Goal: Transaction & Acquisition: Purchase product/service

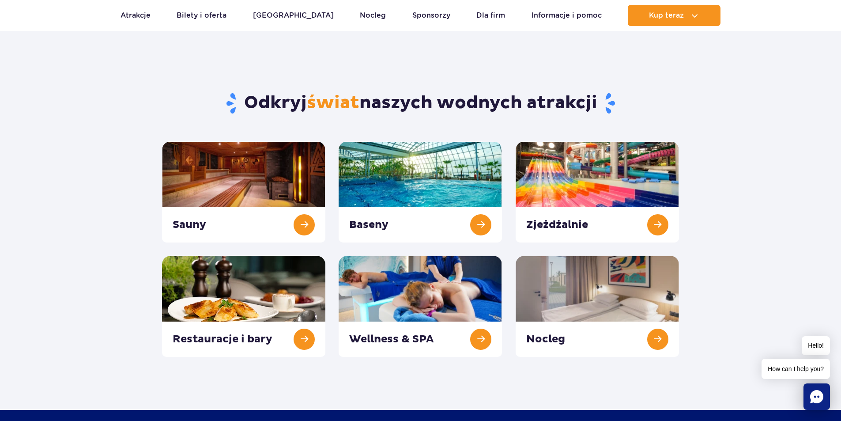
scroll to position [44, 0]
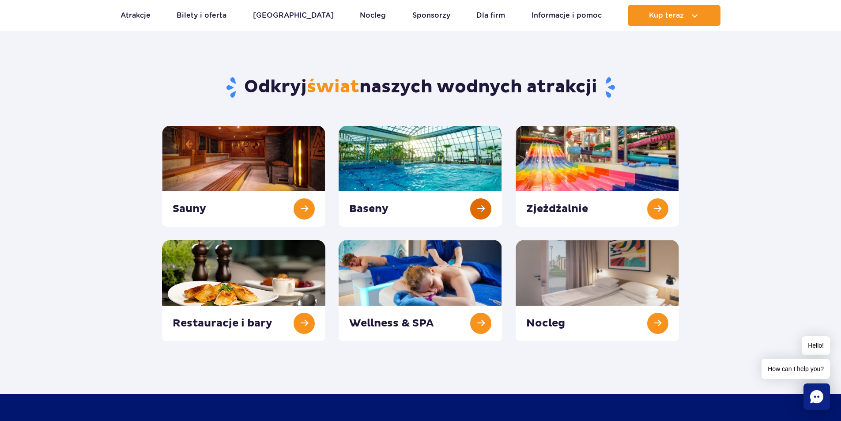
click at [394, 151] on link at bounding box center [420, 175] width 163 height 101
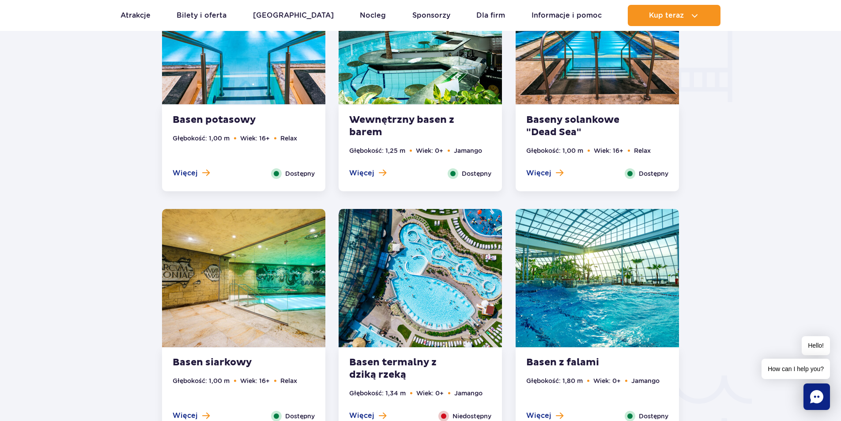
scroll to position [1325, 0]
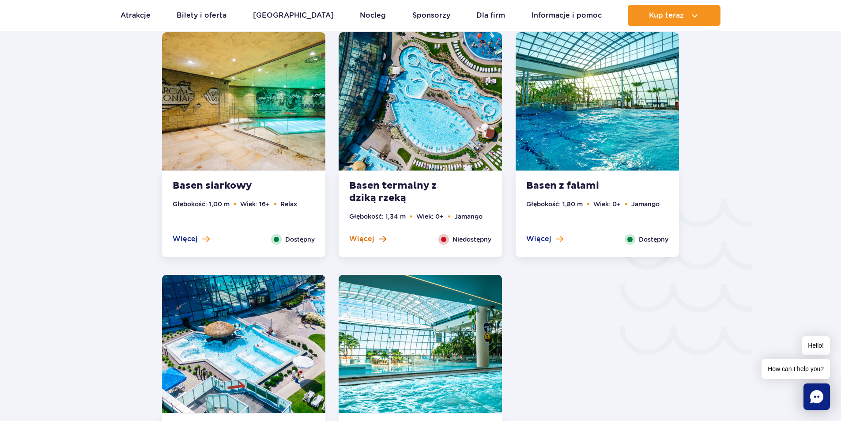
click at [384, 237] on span at bounding box center [383, 239] width 8 height 8
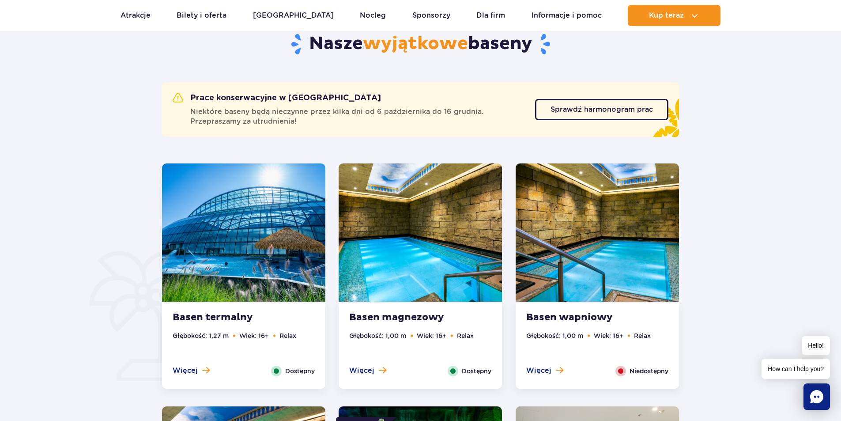
scroll to position [533, 0]
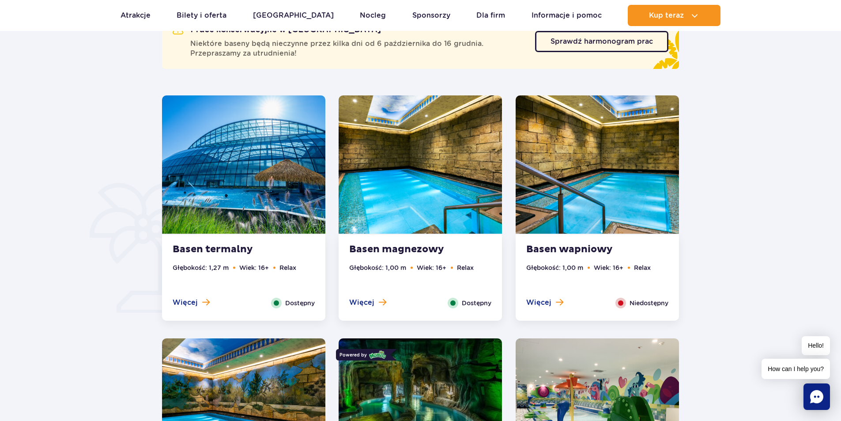
click at [617, 200] on img at bounding box center [597, 164] width 163 height 138
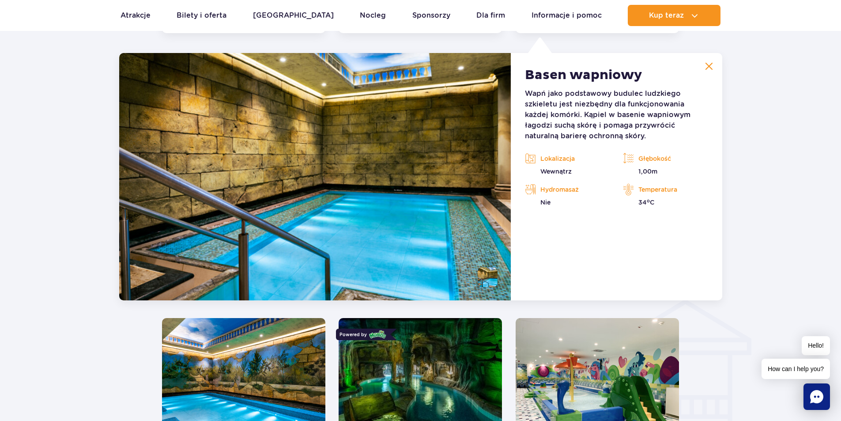
scroll to position [997, 0]
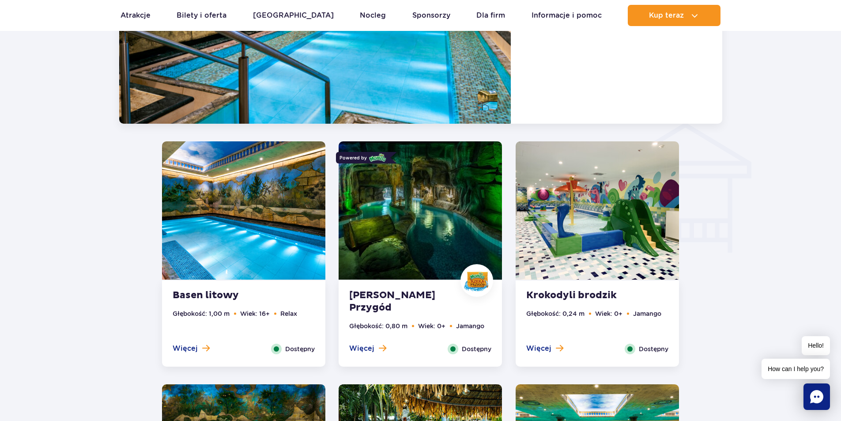
click at [468, 191] on img at bounding box center [420, 210] width 163 height 138
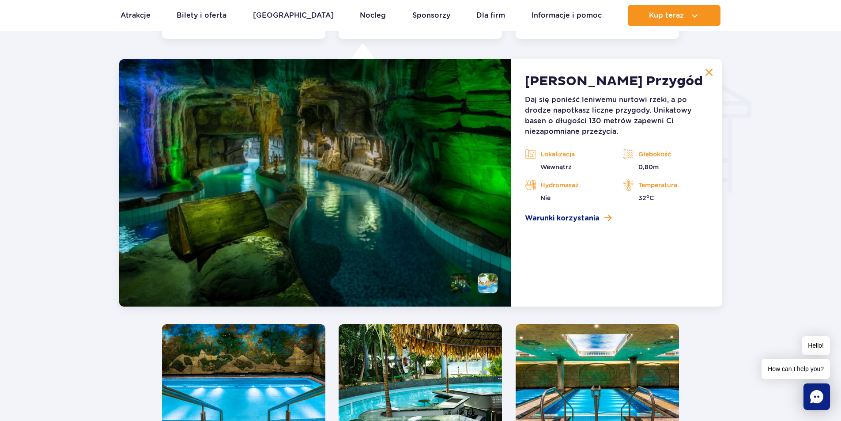
scroll to position [1064, 0]
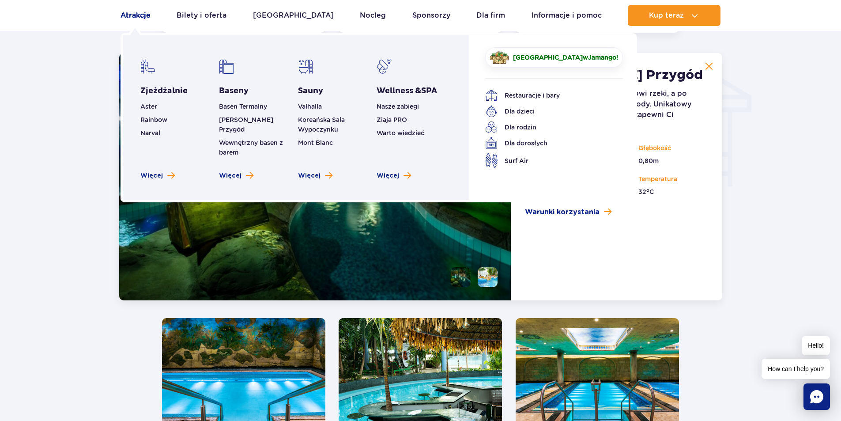
click at [128, 17] on link "Atrakcje" at bounding box center [136, 15] width 30 height 21
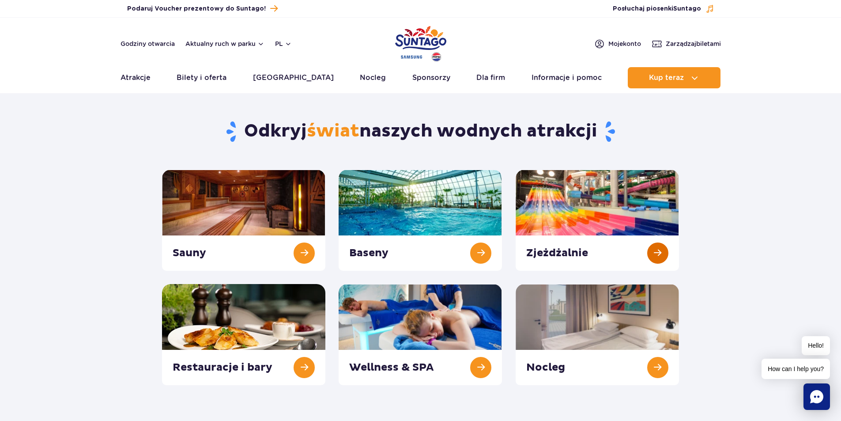
click at [547, 189] on link at bounding box center [597, 220] width 163 height 101
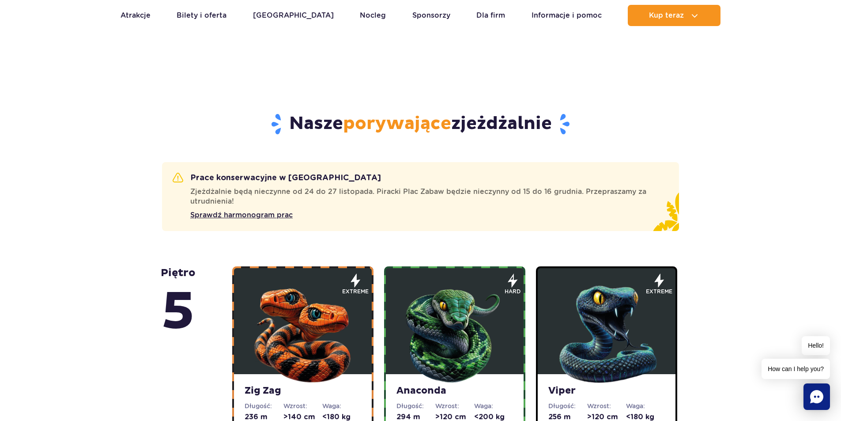
scroll to position [397, 0]
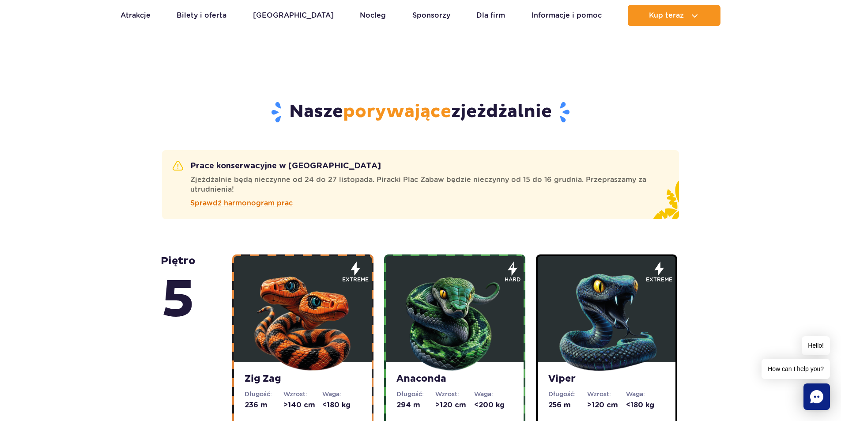
click at [265, 204] on span "Sprawdź harmonogram prac" at bounding box center [241, 203] width 102 height 11
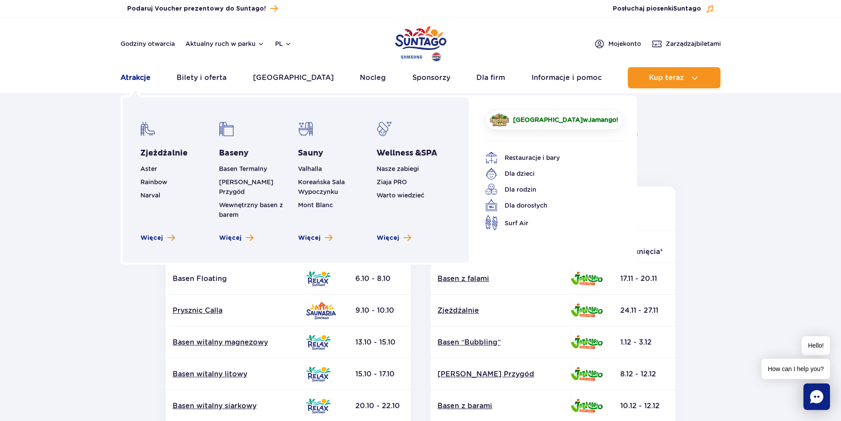
click at [132, 79] on link "Atrakcje" at bounding box center [136, 77] width 30 height 21
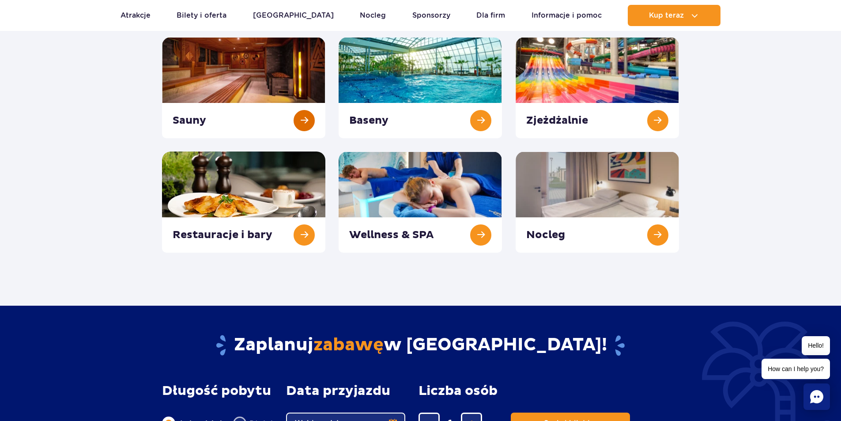
drag, startPoint x: 218, startPoint y: 54, endPoint x: 196, endPoint y: 66, distance: 25.3
click at [218, 55] on link at bounding box center [243, 87] width 163 height 101
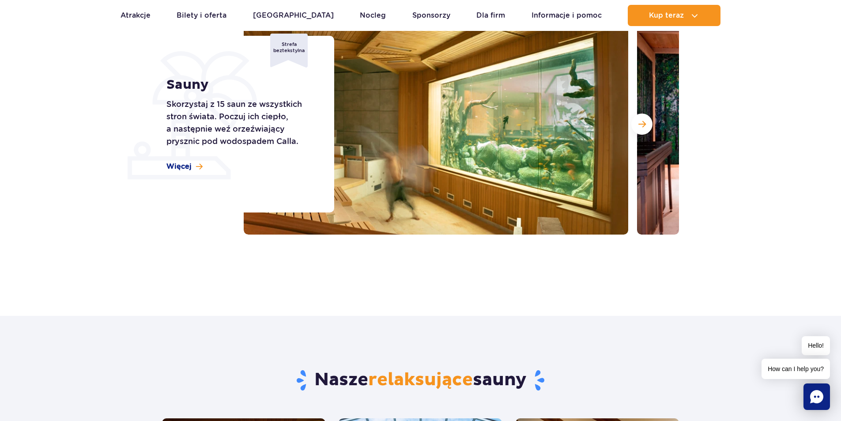
scroll to position [132, 0]
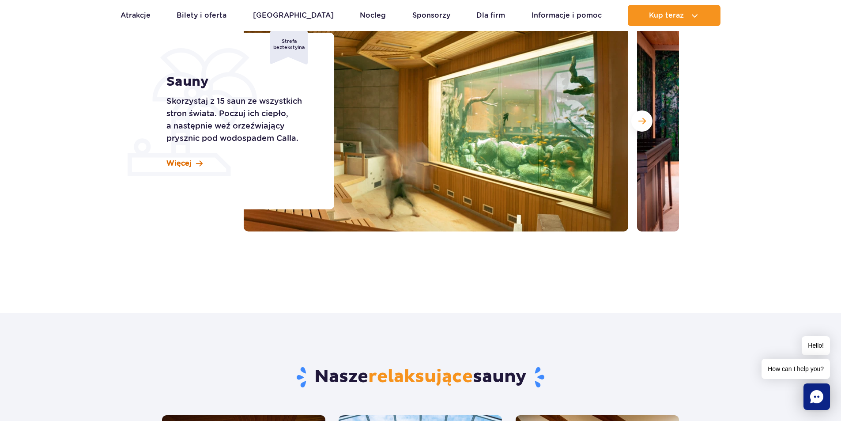
click at [168, 165] on span "Więcej" at bounding box center [178, 164] width 25 height 10
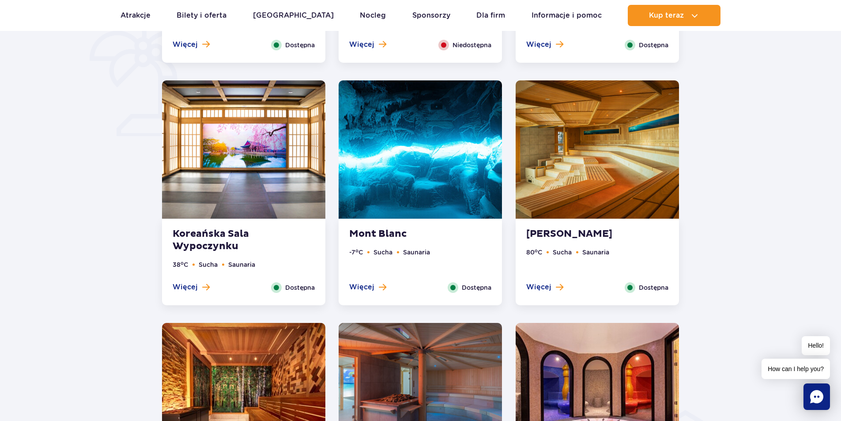
scroll to position [445, 0]
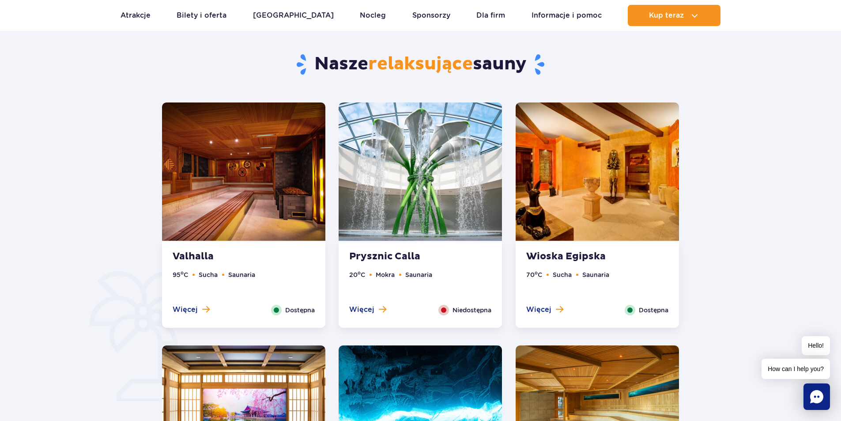
click at [433, 138] on img at bounding box center [420, 171] width 163 height 138
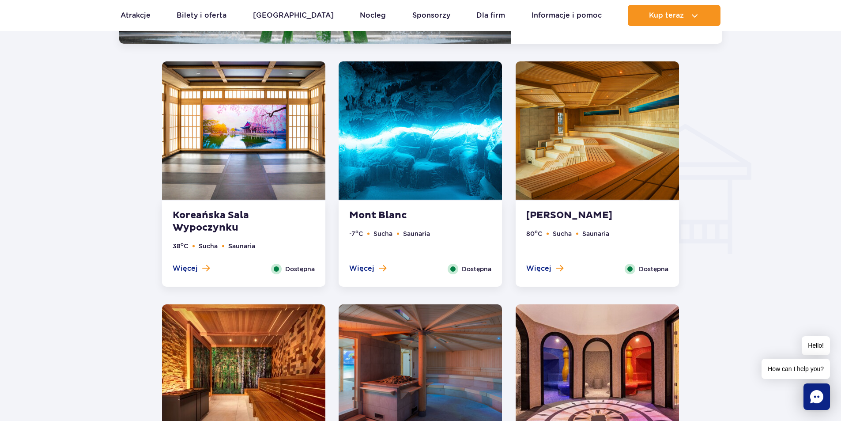
scroll to position [1004, 0]
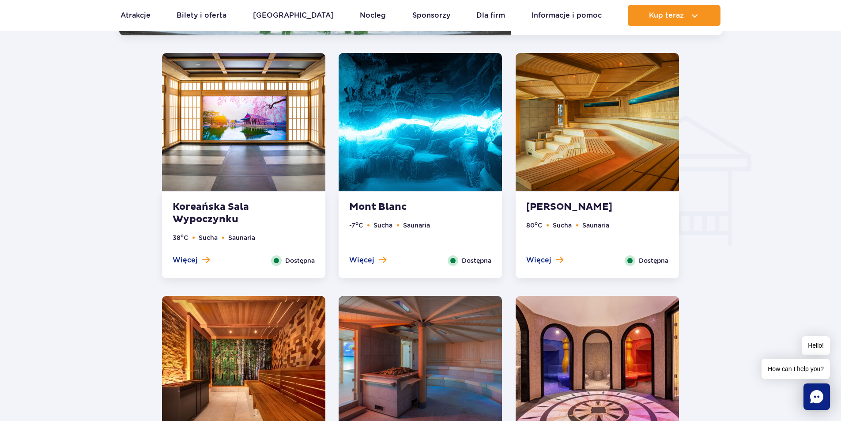
click at [282, 105] on img at bounding box center [243, 122] width 163 height 138
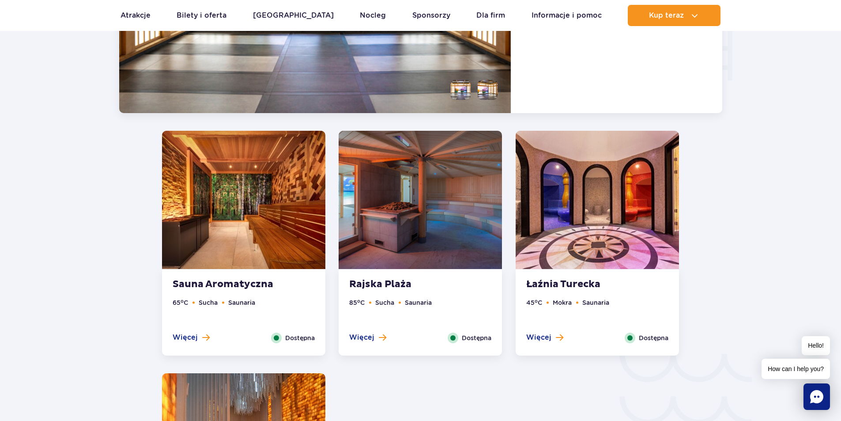
scroll to position [1247, 0]
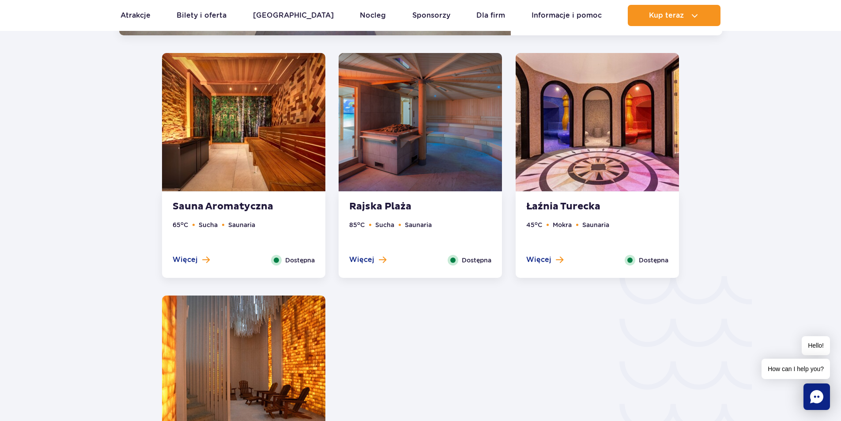
click at [394, 95] on img at bounding box center [420, 122] width 163 height 138
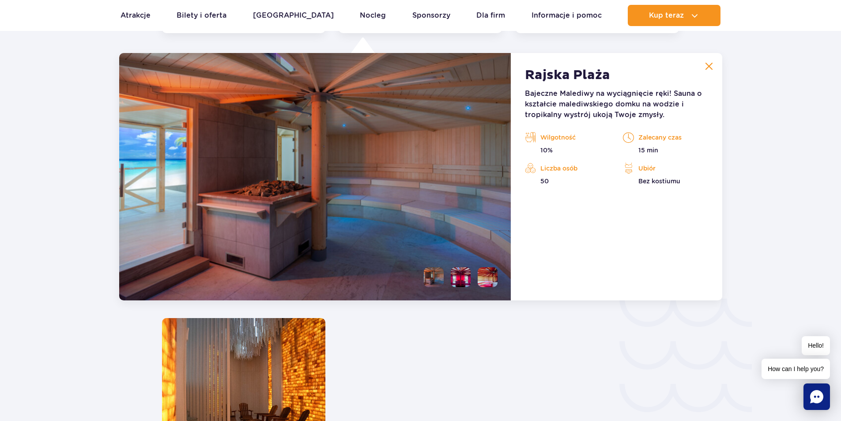
click at [709, 63] on img at bounding box center [709, 66] width 8 height 8
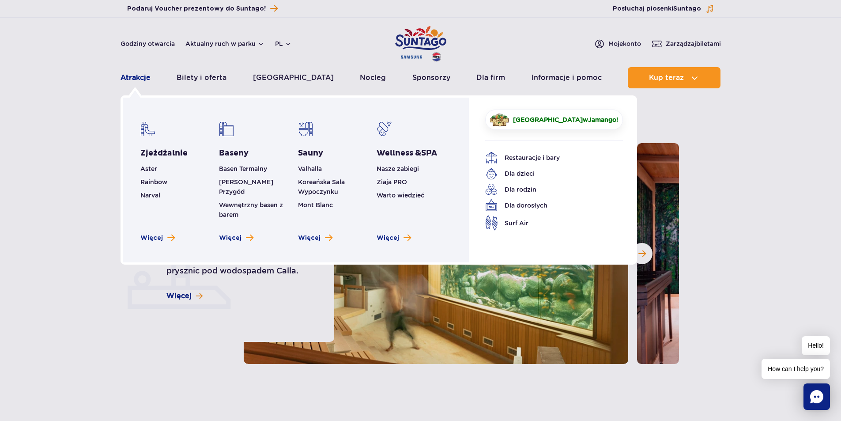
click at [130, 78] on link "Atrakcje" at bounding box center [136, 77] width 30 height 21
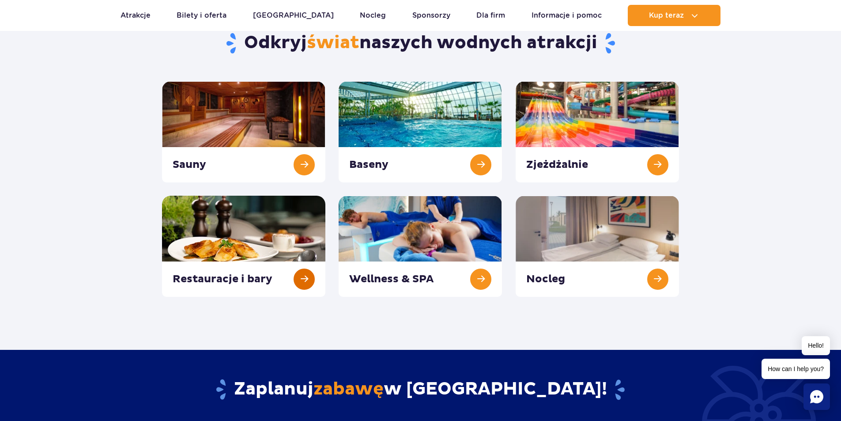
click at [223, 237] on link at bounding box center [243, 246] width 163 height 101
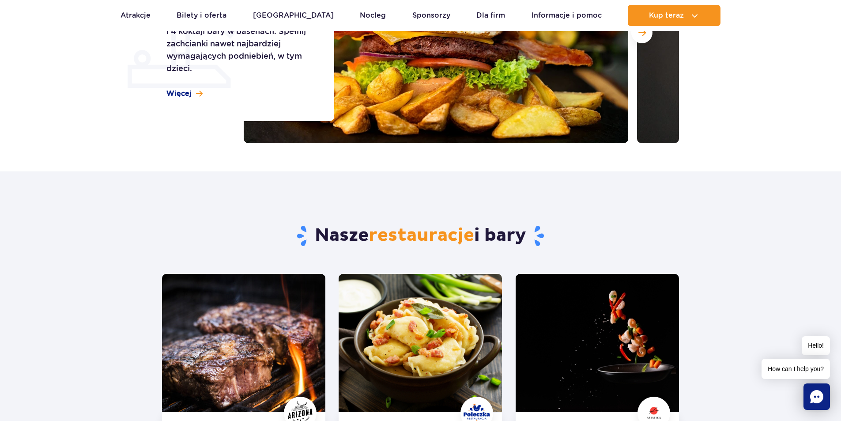
scroll to position [397, 0]
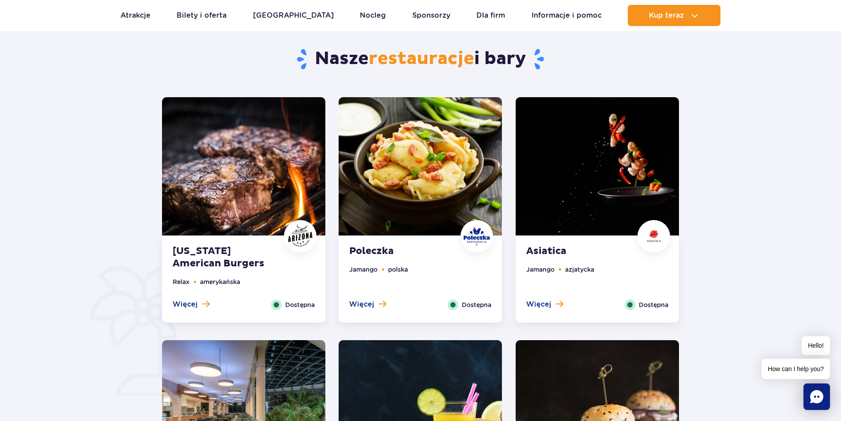
click at [396, 159] on img at bounding box center [420, 166] width 163 height 138
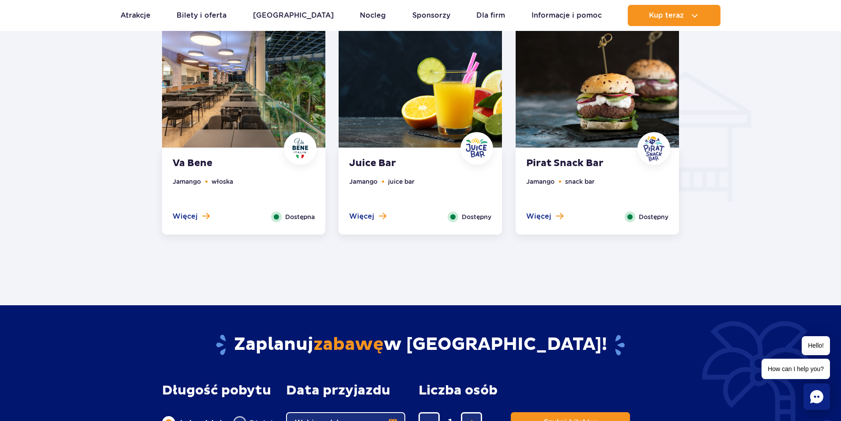
scroll to position [996, 0]
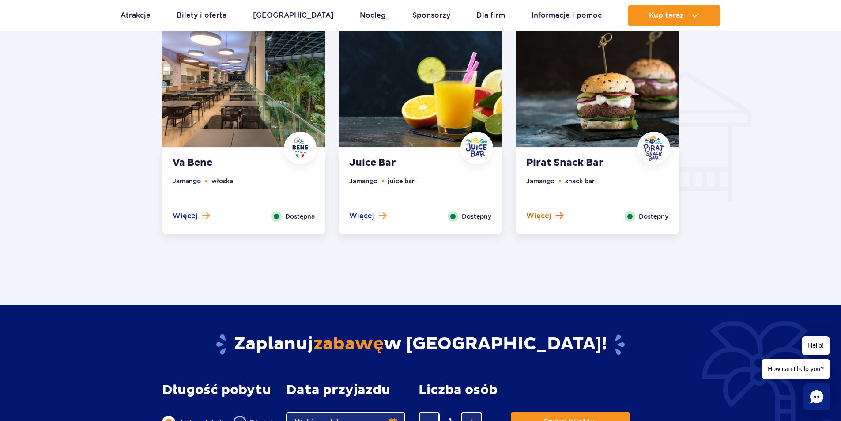
click at [547, 215] on span "Więcej" at bounding box center [538, 216] width 25 height 10
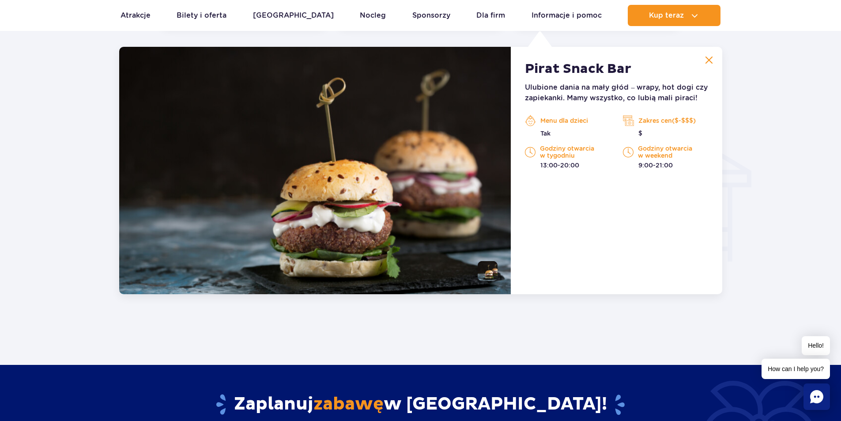
scroll to position [929, 0]
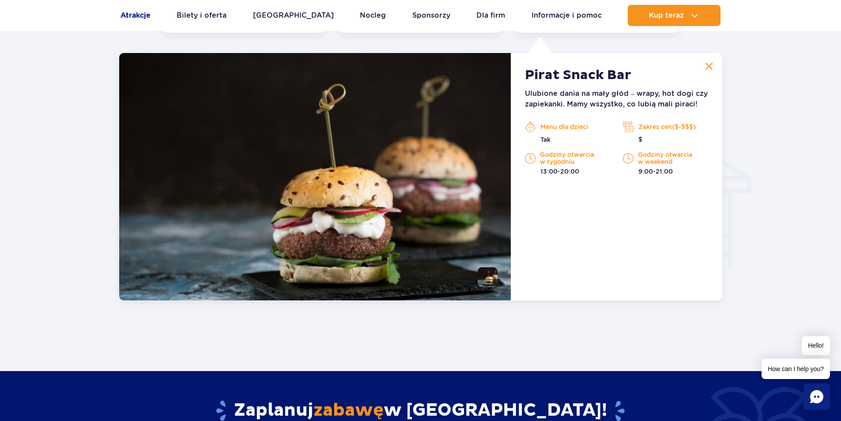
click at [134, 8] on link "Atrakcje" at bounding box center [136, 15] width 30 height 21
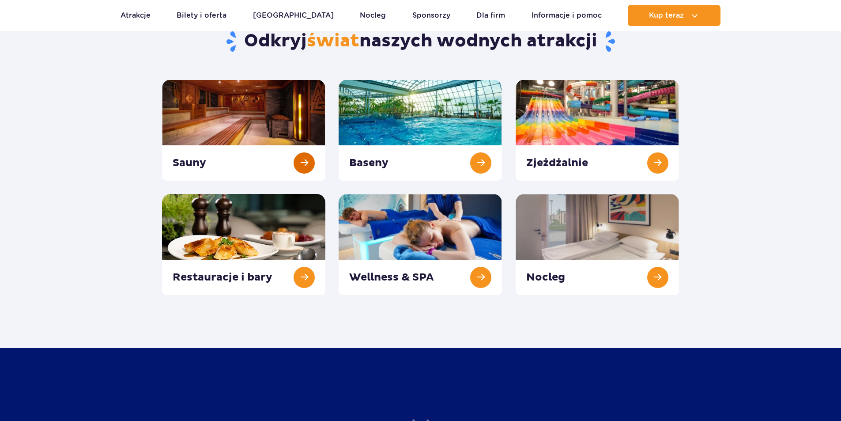
scroll to position [177, 0]
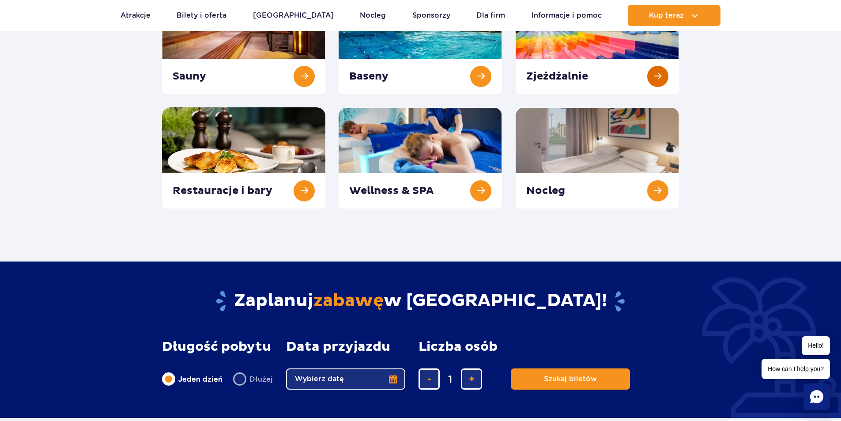
click at [541, 48] on link at bounding box center [597, 43] width 163 height 101
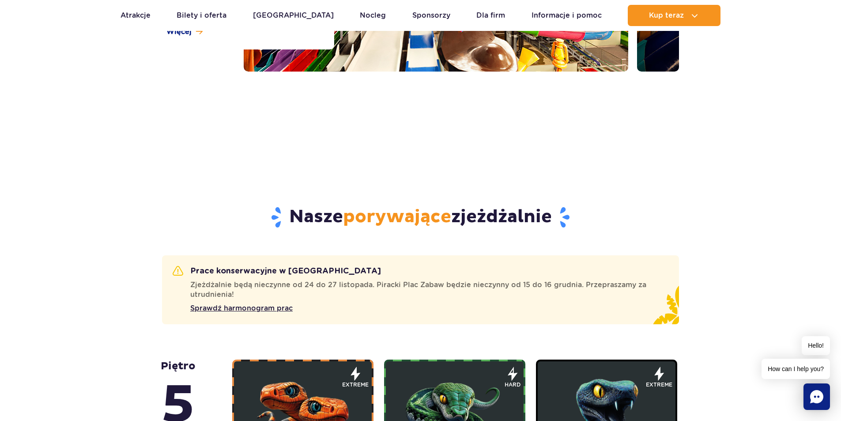
scroll to position [353, 0]
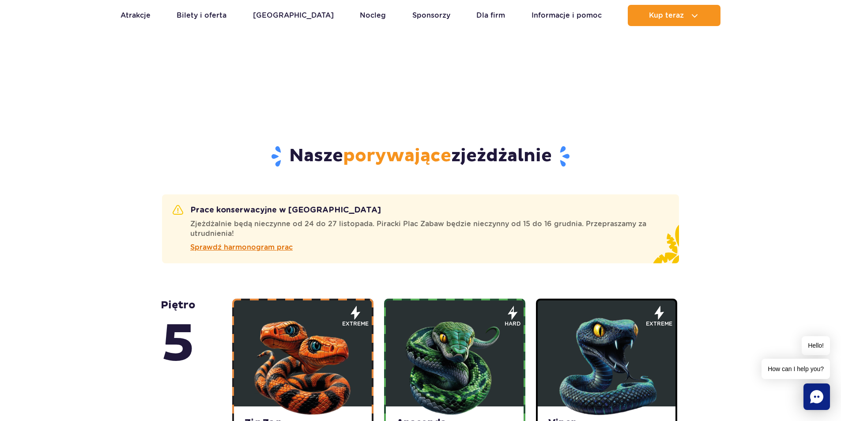
click at [247, 250] on span "Sprawdź harmonogram prac" at bounding box center [241, 247] width 102 height 11
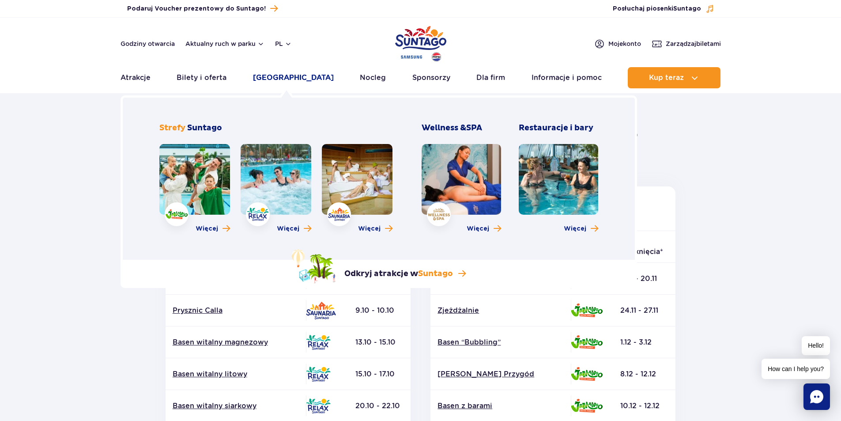
click at [284, 77] on link "[GEOGRAPHIC_DATA]" at bounding box center [293, 77] width 81 height 21
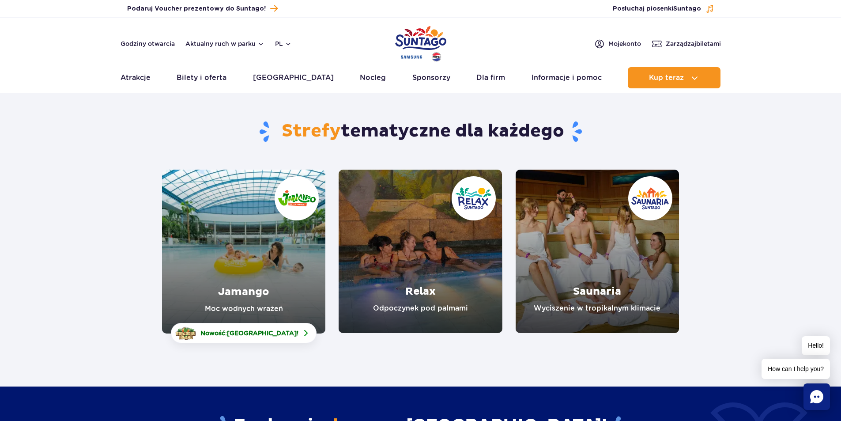
click at [222, 221] on link "Jamango" at bounding box center [243, 252] width 163 height 164
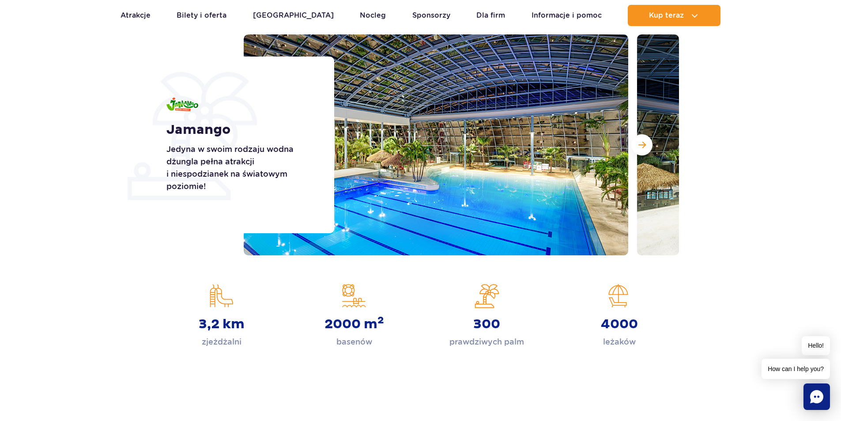
scroll to position [88, 0]
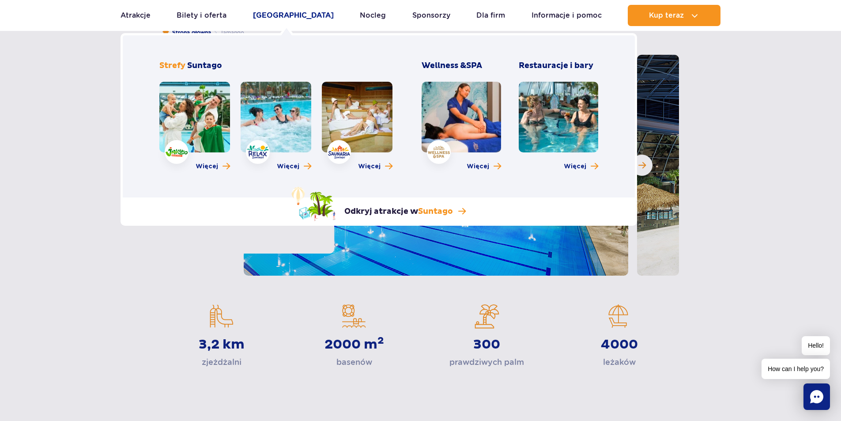
click at [288, 14] on link "[GEOGRAPHIC_DATA]" at bounding box center [293, 15] width 81 height 21
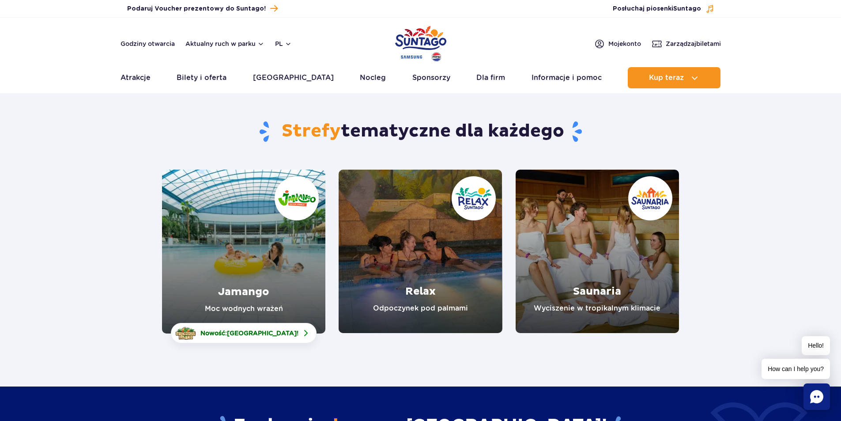
click at [366, 215] on link "Relax" at bounding box center [420, 251] width 163 height 163
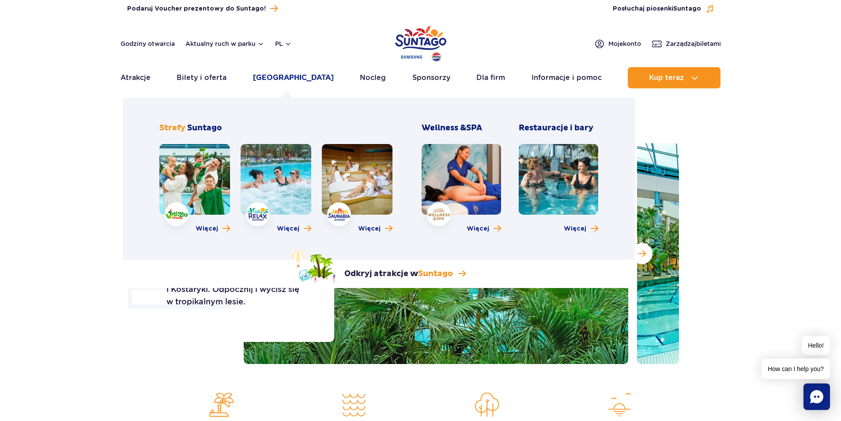
click at [279, 79] on link "[GEOGRAPHIC_DATA]" at bounding box center [293, 77] width 81 height 21
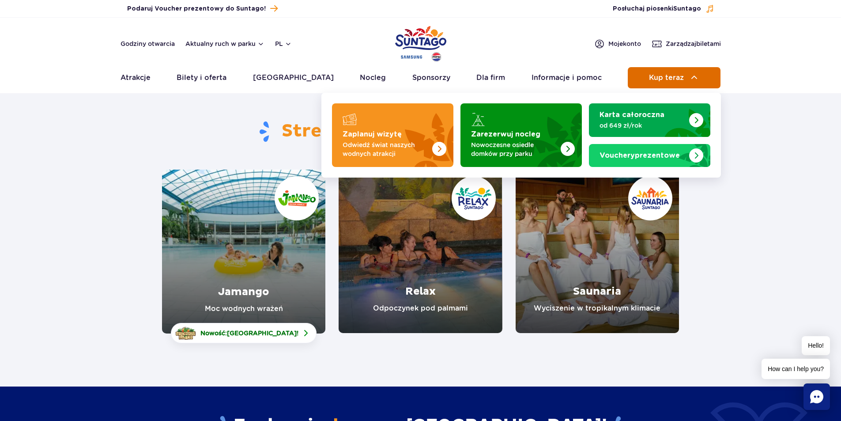
click at [701, 73] on button "Kup teraz" at bounding box center [674, 77] width 93 height 21
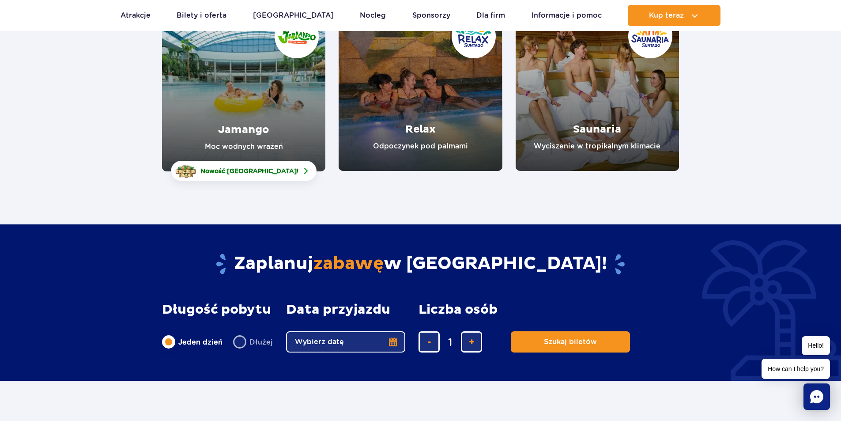
scroll to position [221, 0]
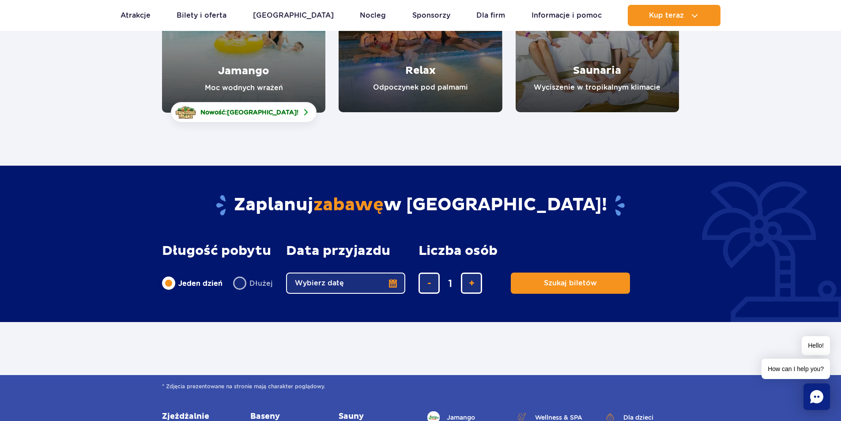
click at [390, 280] on button "Wybierz datę" at bounding box center [345, 282] width 119 height 21
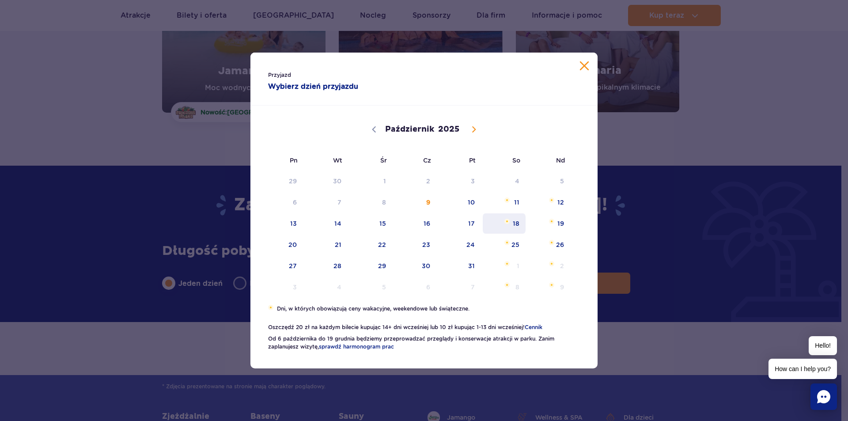
click at [506, 220] on span "Październik 18, 2025" at bounding box center [506, 221] width 5 height 5
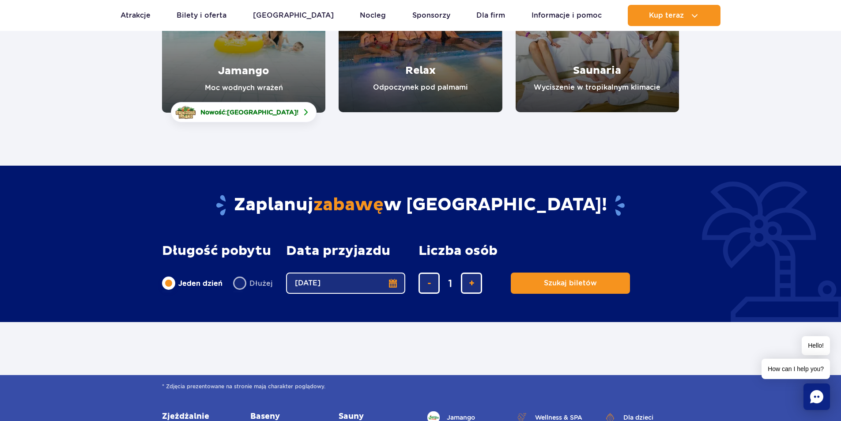
click at [393, 285] on button "18.10.25" at bounding box center [345, 282] width 119 height 21
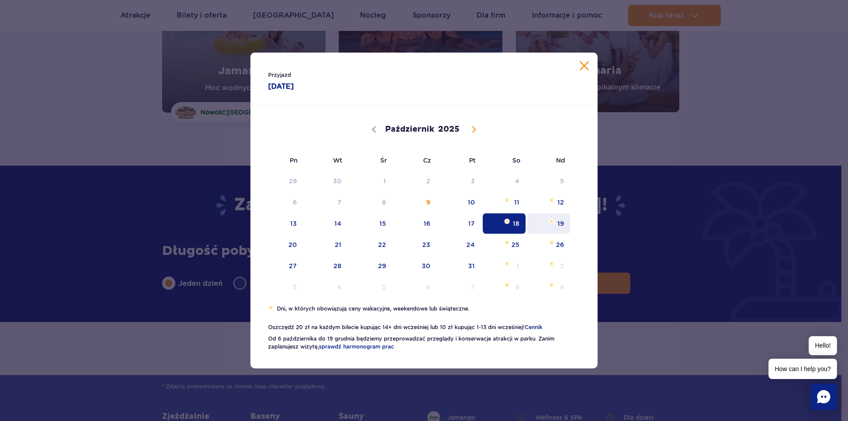
click at [552, 222] on span "Październik 19, 2025" at bounding box center [551, 221] width 5 height 5
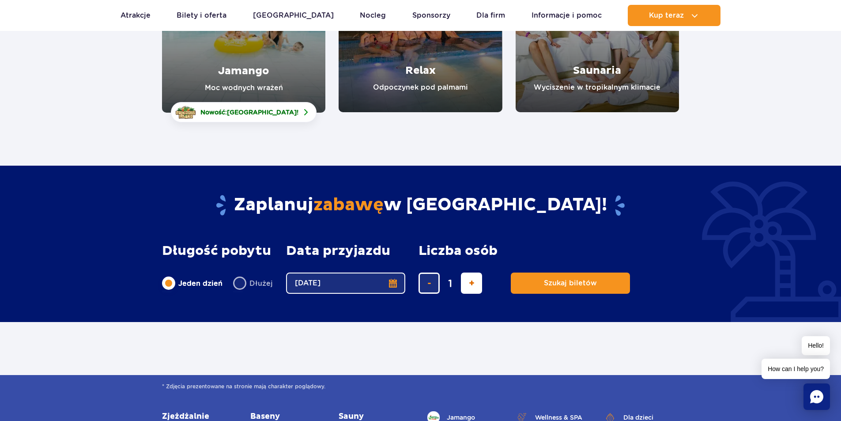
click at [473, 283] on span "dodaj bilet" at bounding box center [472, 283] width 6 height 0
type input "3"
click at [563, 289] on button "Szukaj biletów" at bounding box center [570, 282] width 119 height 21
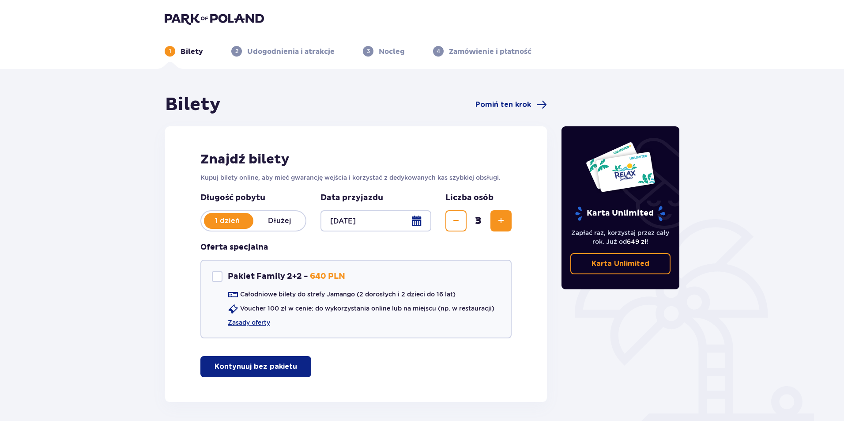
click at [413, 221] on div at bounding box center [376, 220] width 111 height 21
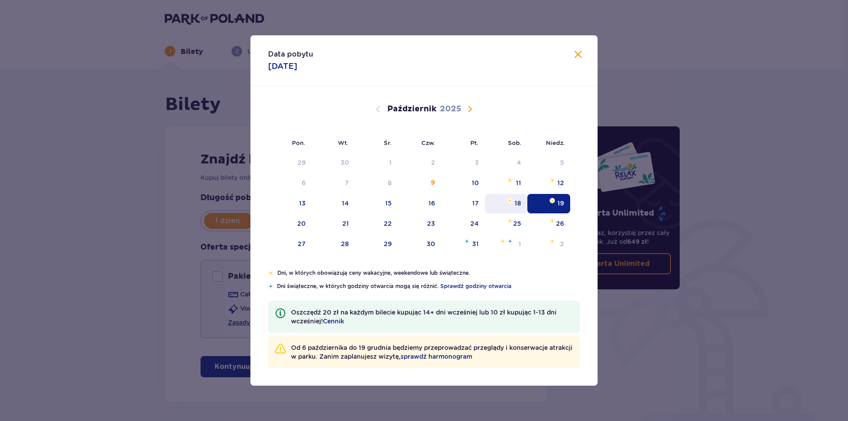
click at [516, 200] on div "18" at bounding box center [517, 203] width 7 height 9
type input "[DATE]"
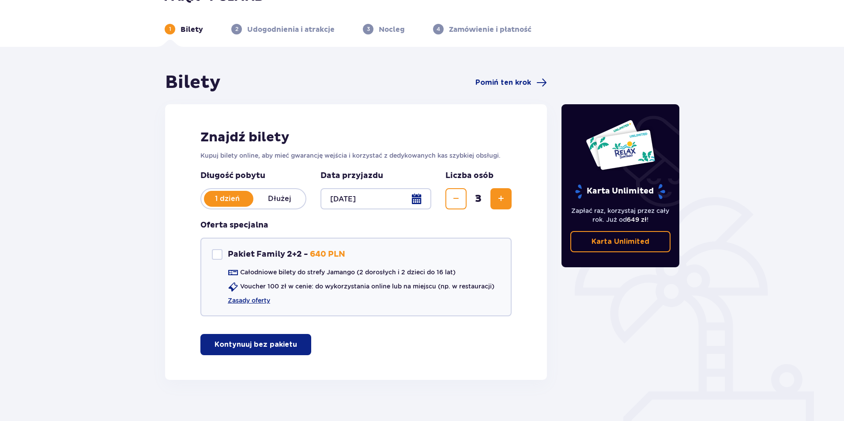
scroll to position [34, 0]
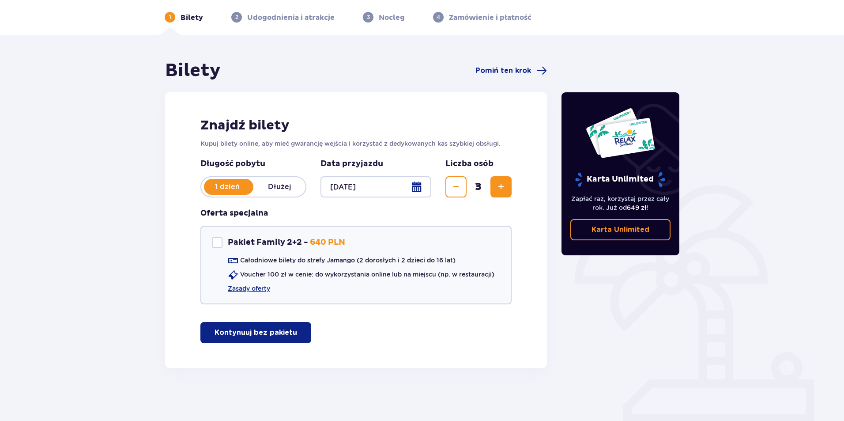
click at [271, 332] on p "Kontynuuj bez pakietu" at bounding box center [256, 333] width 83 height 10
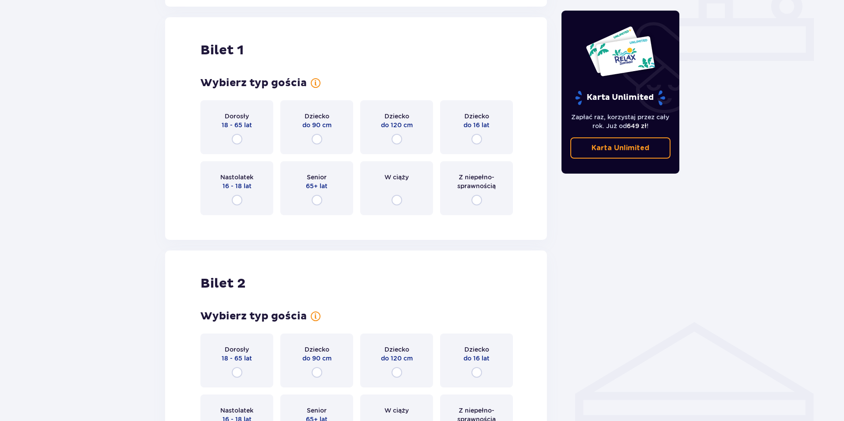
scroll to position [402, 0]
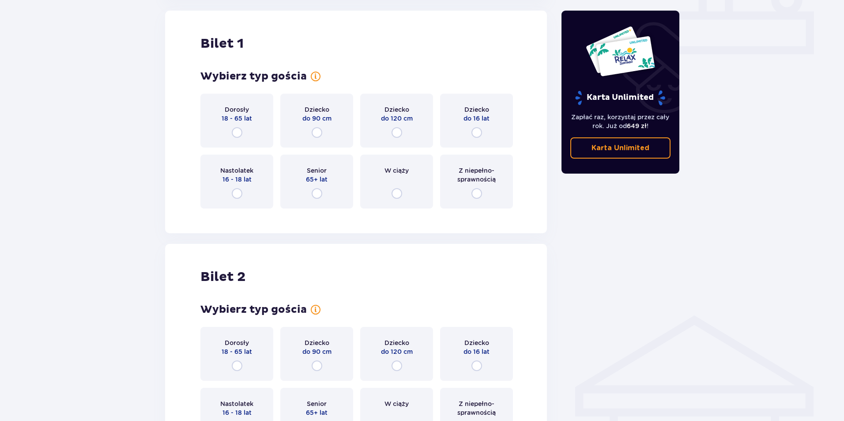
click at [232, 131] on input "radio" at bounding box center [237, 132] width 11 height 11
radio input "true"
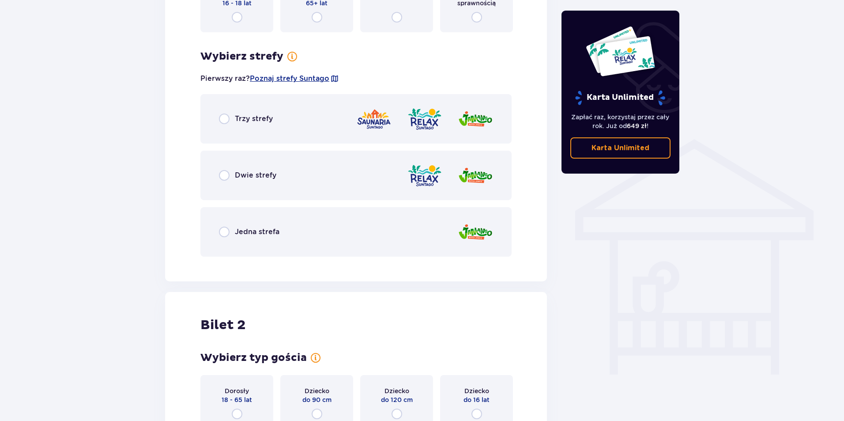
scroll to position [617, 0]
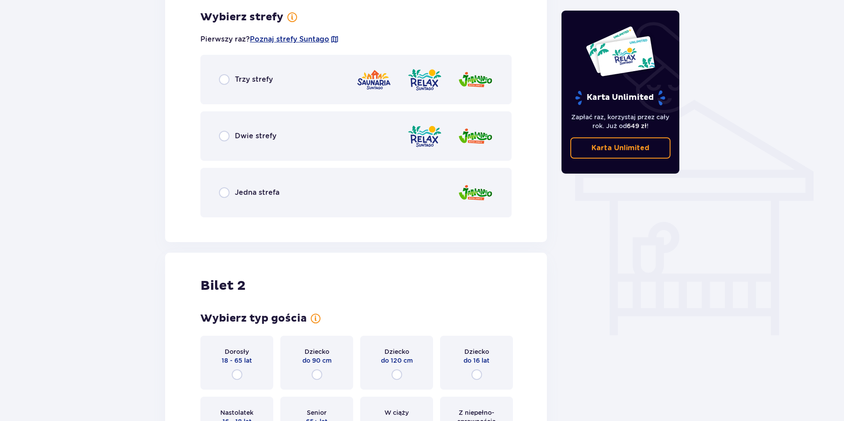
click at [225, 133] on input "radio" at bounding box center [224, 136] width 11 height 11
radio input "true"
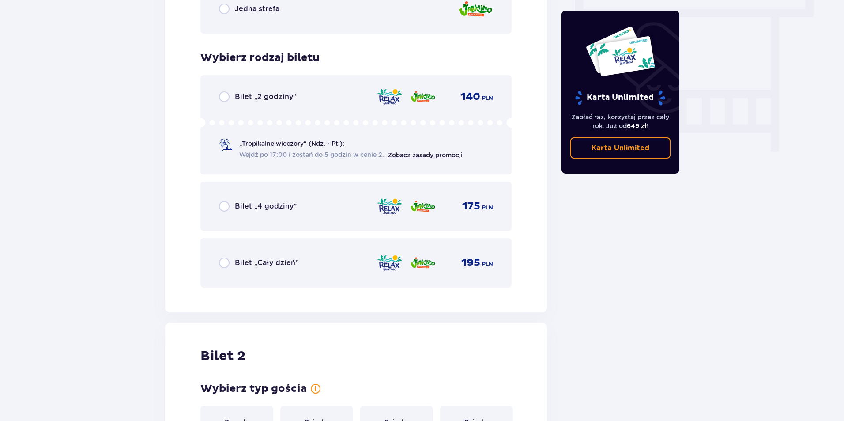
scroll to position [842, 0]
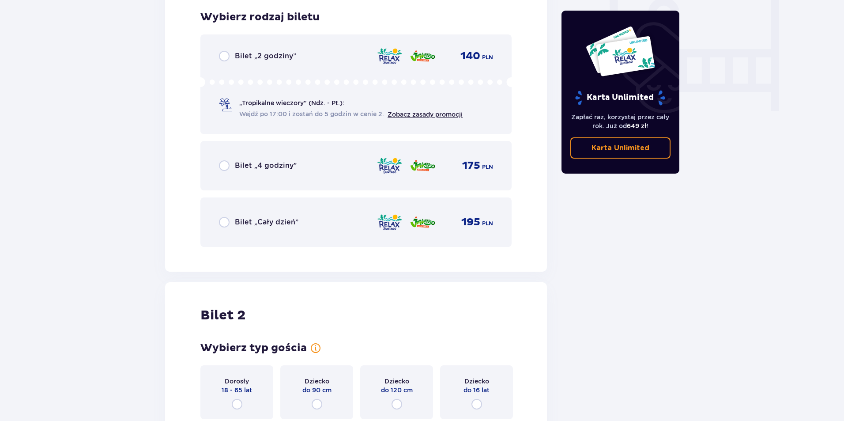
click at [219, 220] on input "radio" at bounding box center [224, 222] width 11 height 11
radio input "true"
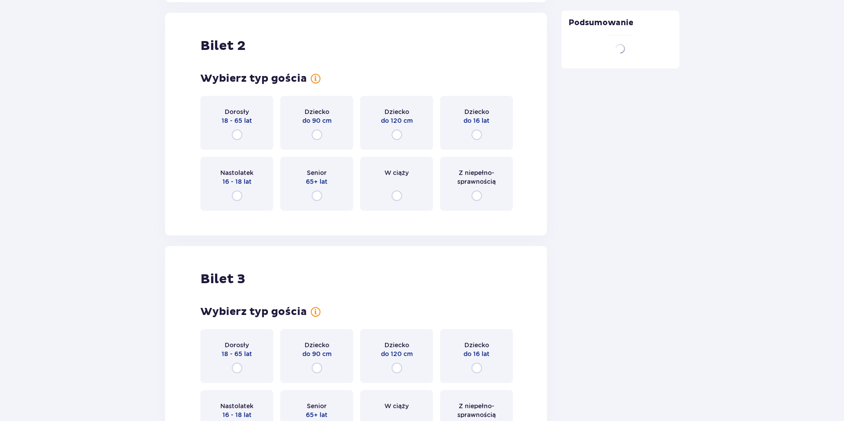
scroll to position [1113, 0]
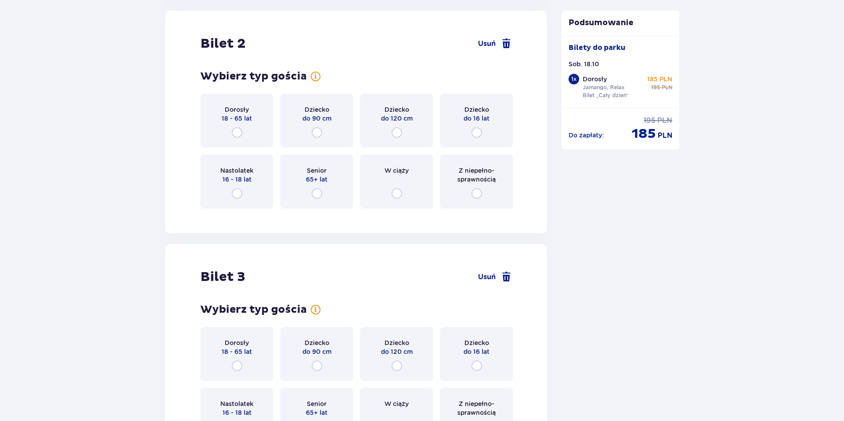
click at [234, 130] on input "radio" at bounding box center [237, 132] width 11 height 11
radio input "true"
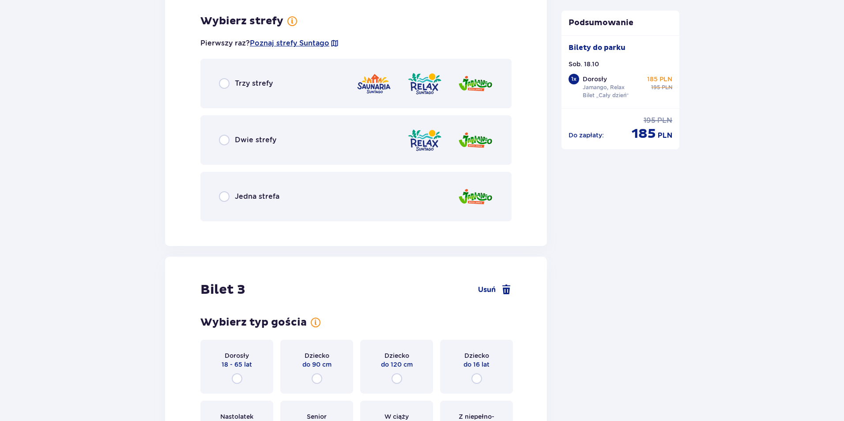
scroll to position [1329, 0]
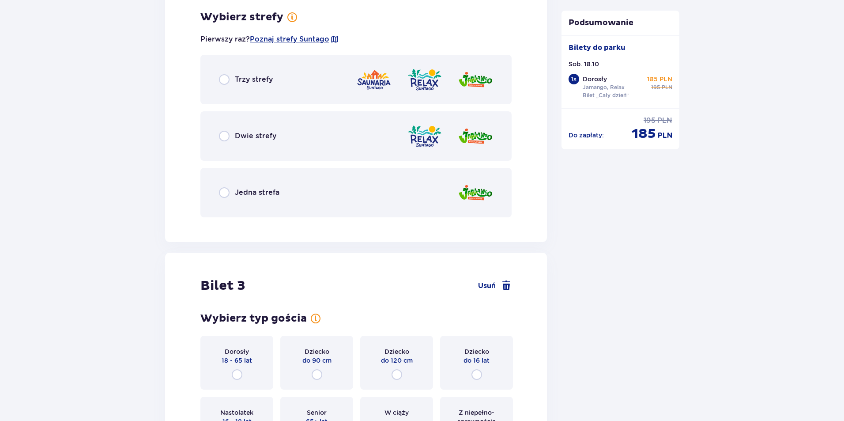
click at [226, 138] on input "radio" at bounding box center [224, 136] width 11 height 11
radio input "true"
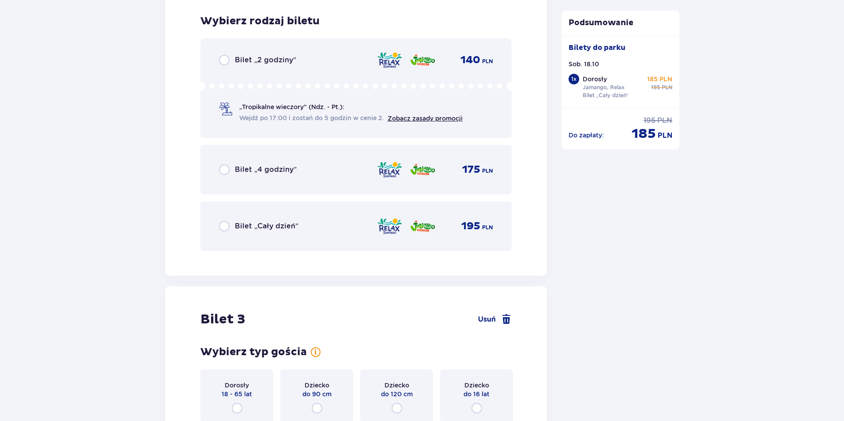
scroll to position [1553, 0]
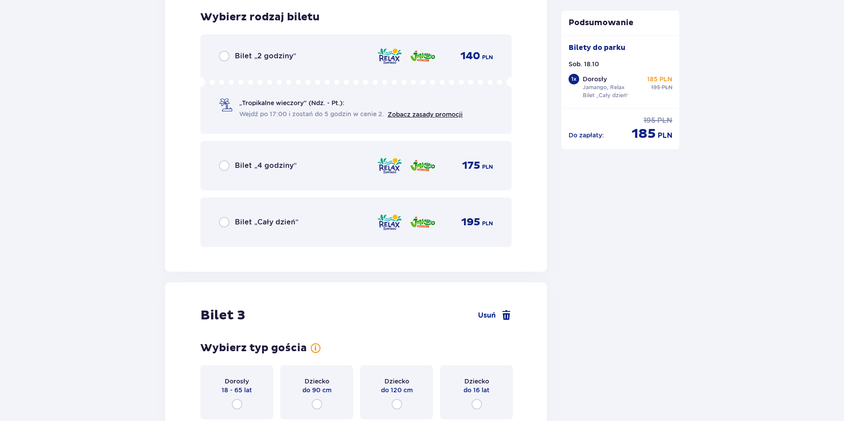
click at [226, 223] on input "radio" at bounding box center [224, 222] width 11 height 11
radio input "true"
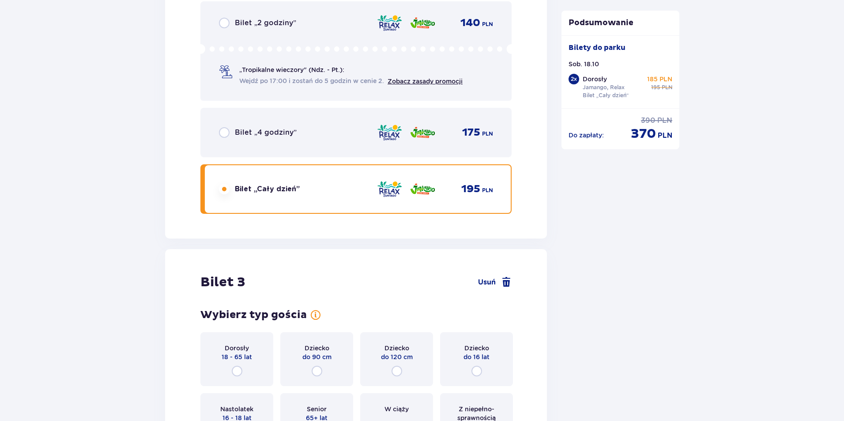
scroll to position [1732, 0]
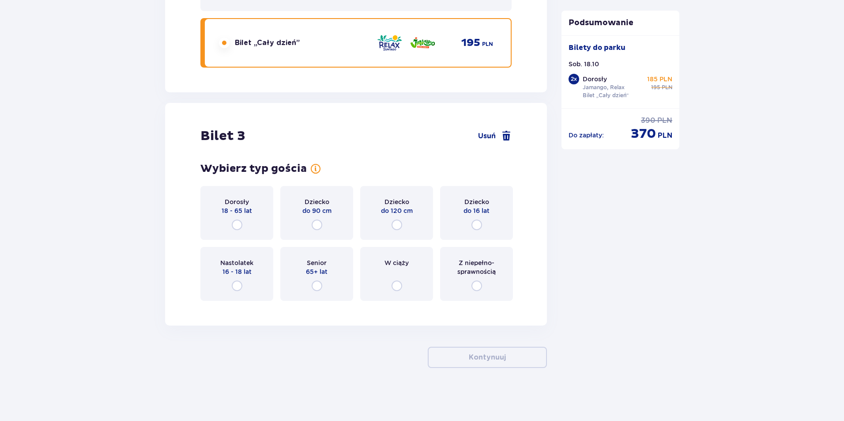
click at [476, 226] on input "radio" at bounding box center [477, 224] width 11 height 11
radio input "true"
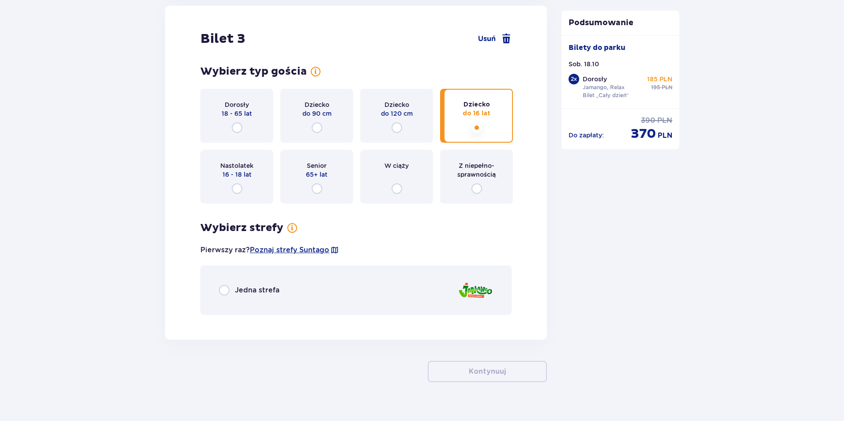
scroll to position [1843, 0]
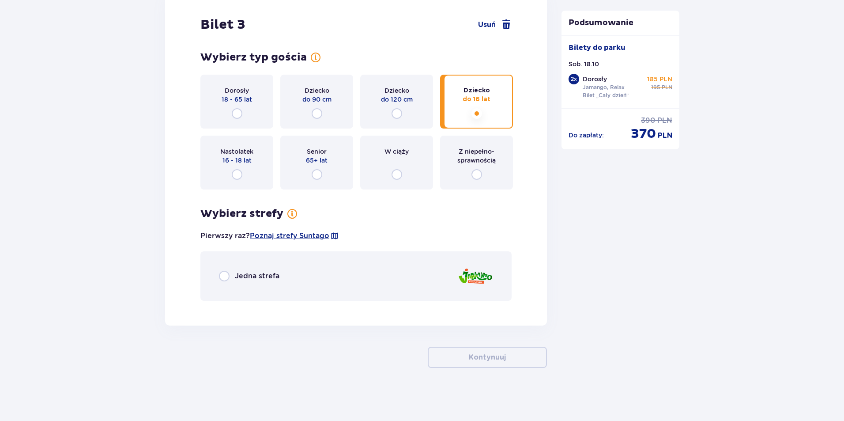
click at [221, 274] on input "radio" at bounding box center [224, 276] width 11 height 11
radio input "true"
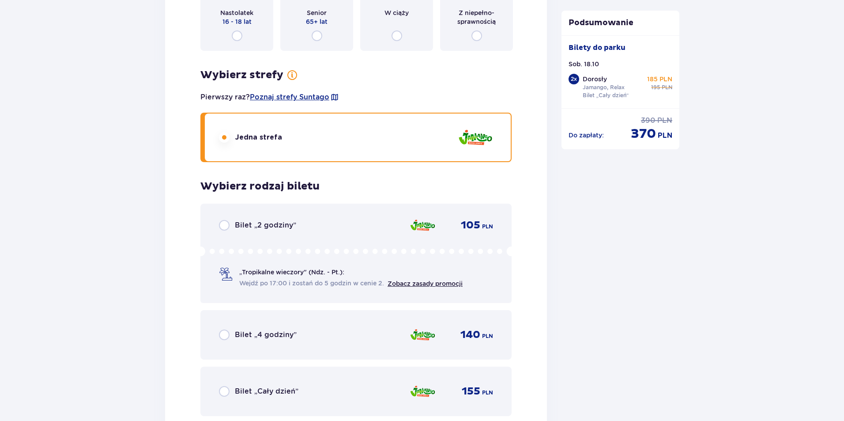
scroll to position [2053, 0]
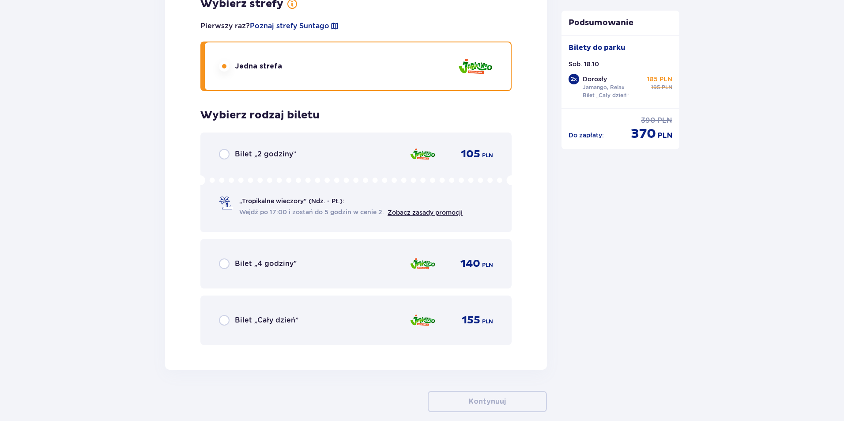
click at [229, 321] on input "radio" at bounding box center [224, 320] width 11 height 11
radio input "true"
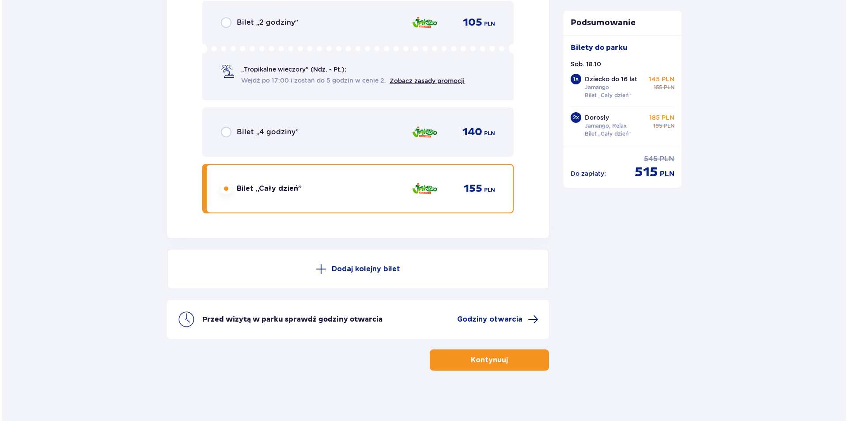
scroll to position [2187, 0]
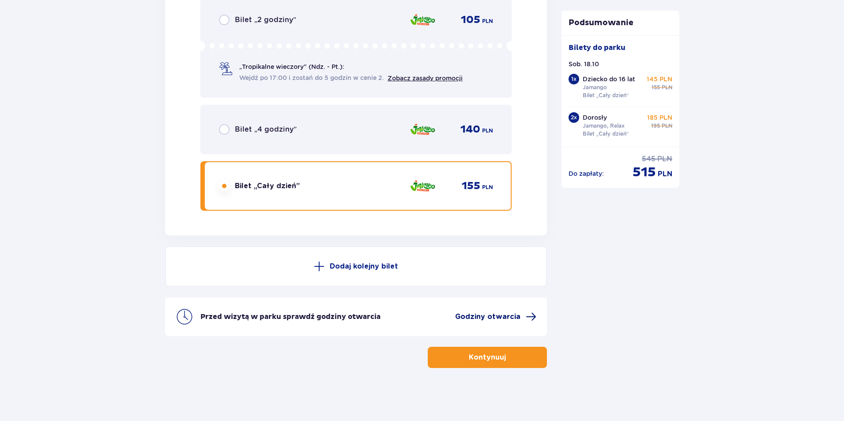
click at [462, 315] on span "Godziny otwarcia" at bounding box center [487, 317] width 65 height 10
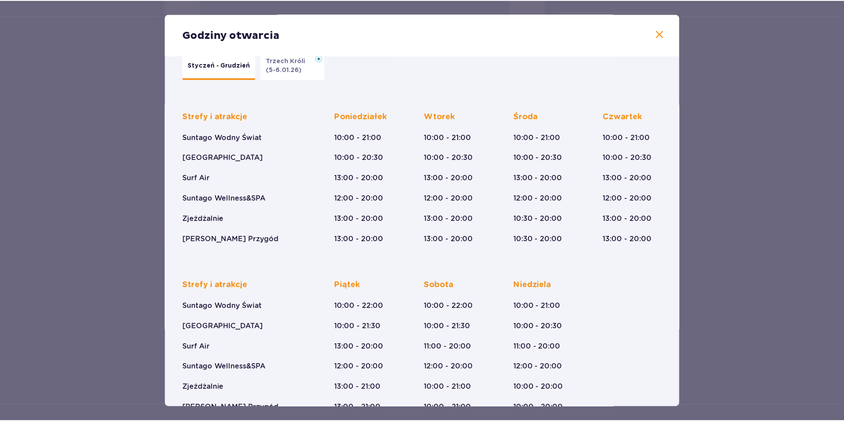
scroll to position [46, 0]
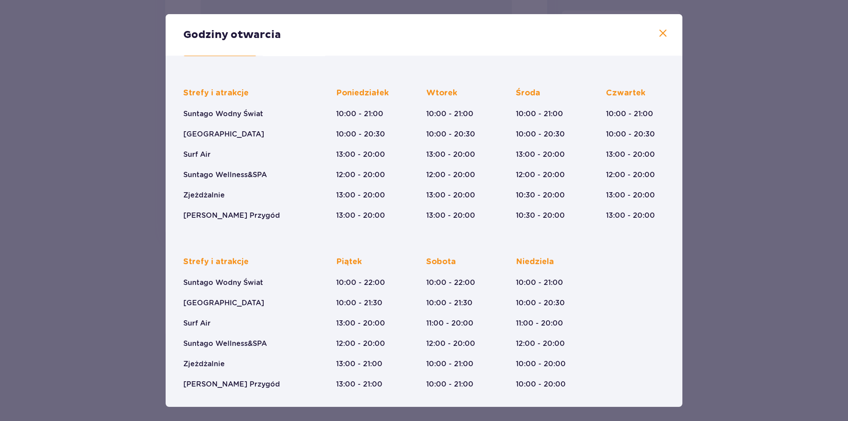
click at [110, 94] on div "Godziny otwarcia Styczeń - Grudzień Trzech Króli (5-6.01.26) Strefy i atrakcje …" at bounding box center [424, 210] width 848 height 421
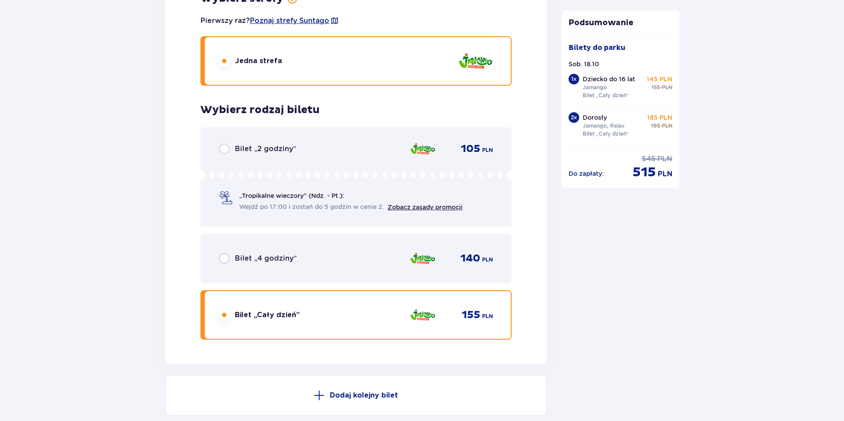
scroll to position [2055, 0]
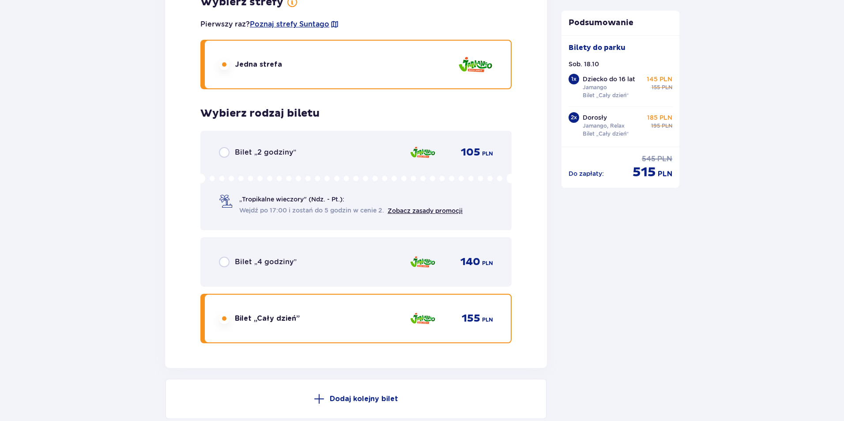
click at [236, 260] on span "Bilet „4 godziny”" at bounding box center [266, 262] width 62 height 10
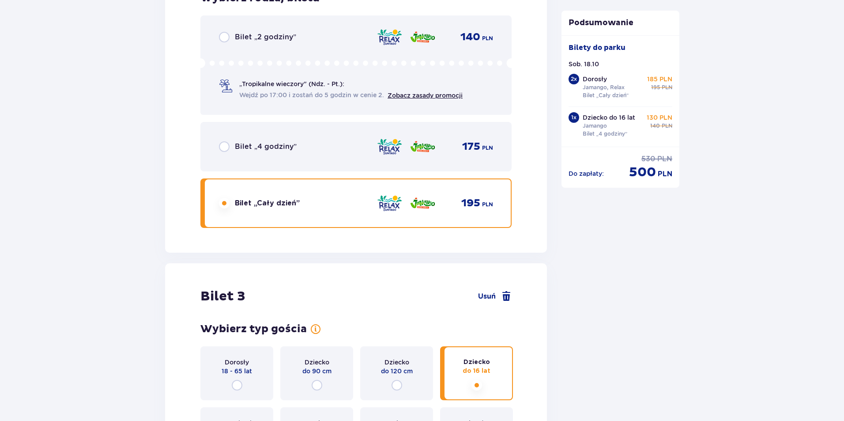
scroll to position [1569, 0]
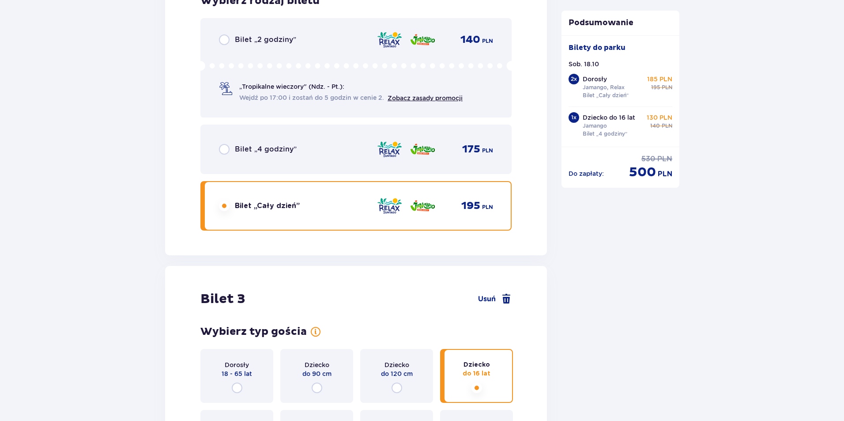
click at [243, 147] on span "Bilet „4 godziny”" at bounding box center [266, 149] width 62 height 10
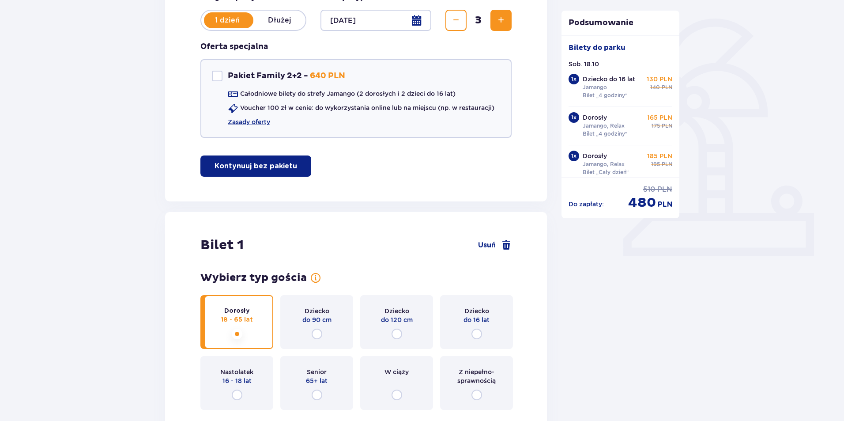
scroll to position [0, 0]
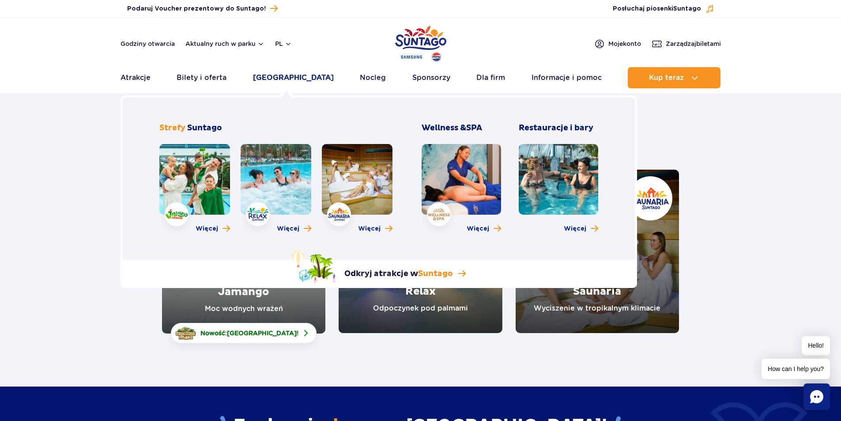
click at [284, 77] on link "[GEOGRAPHIC_DATA]" at bounding box center [293, 77] width 81 height 21
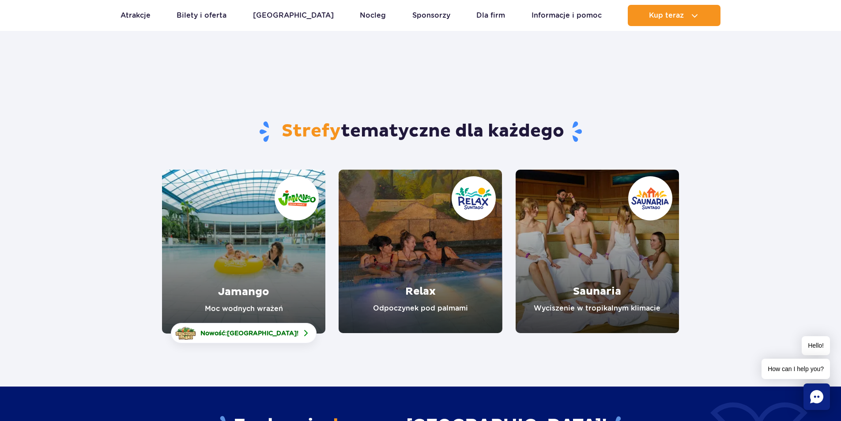
scroll to position [132, 0]
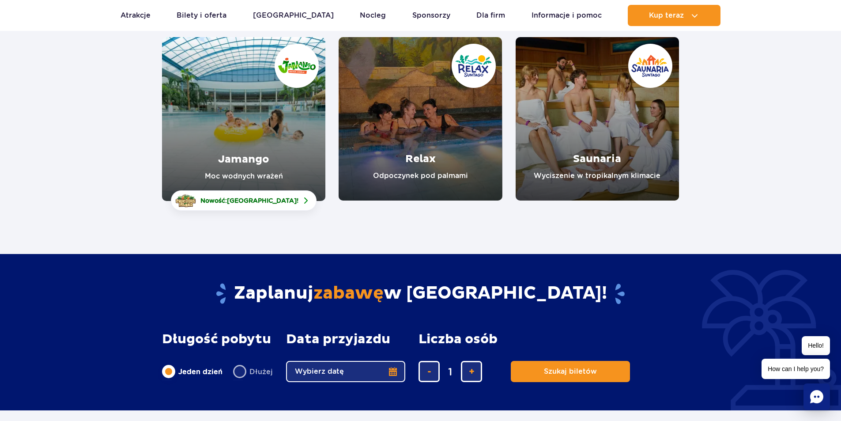
click at [220, 133] on link "Jamango" at bounding box center [243, 119] width 163 height 164
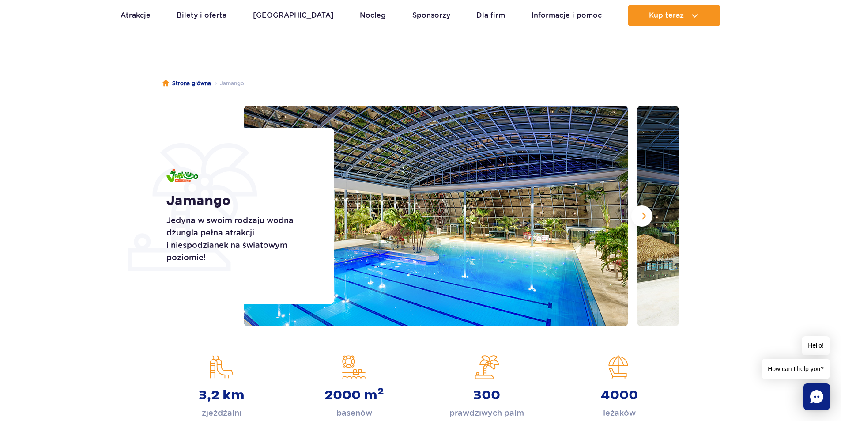
scroll to position [88, 0]
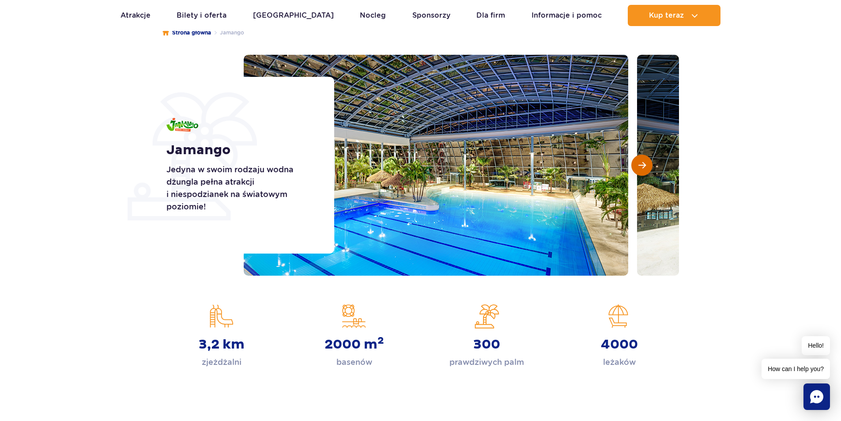
click at [648, 164] on button "Następny slajd" at bounding box center [641, 165] width 21 height 21
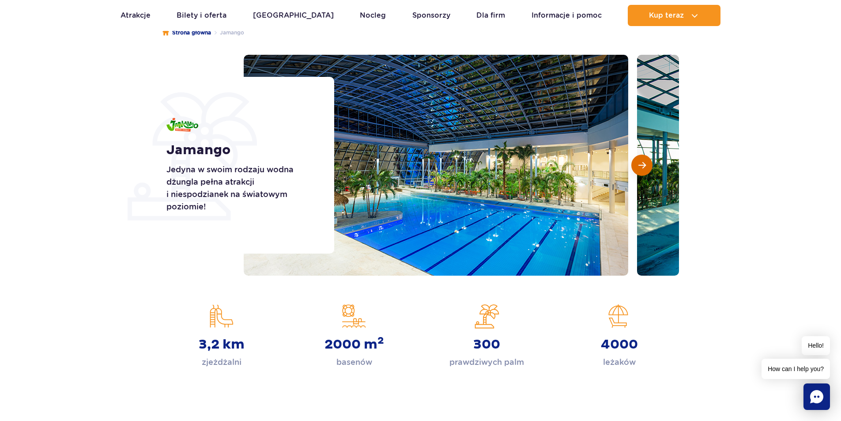
click at [648, 164] on button "Następny slajd" at bounding box center [641, 165] width 21 height 21
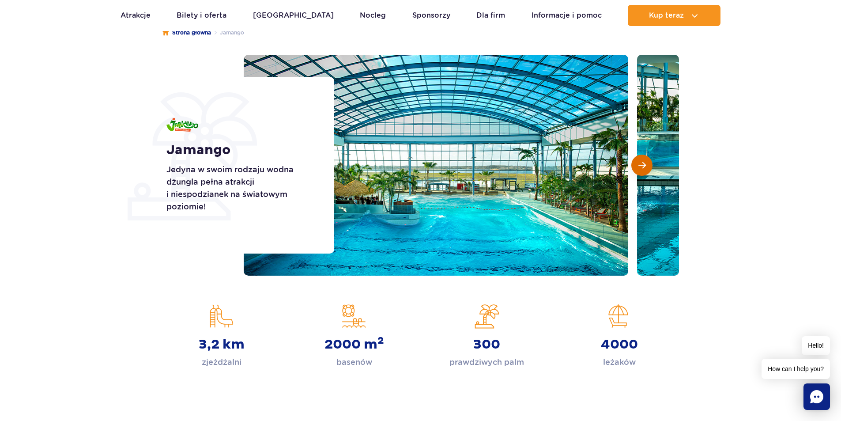
click at [648, 164] on button "Następny slajd" at bounding box center [641, 165] width 21 height 21
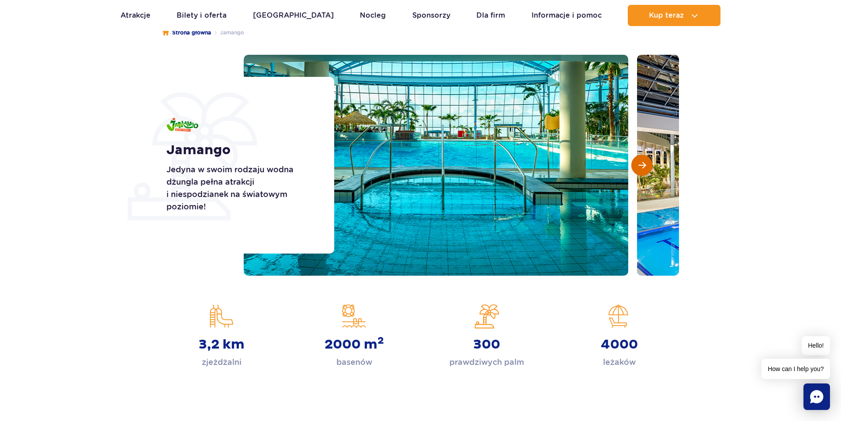
click at [648, 164] on button "Następny slajd" at bounding box center [641, 165] width 21 height 21
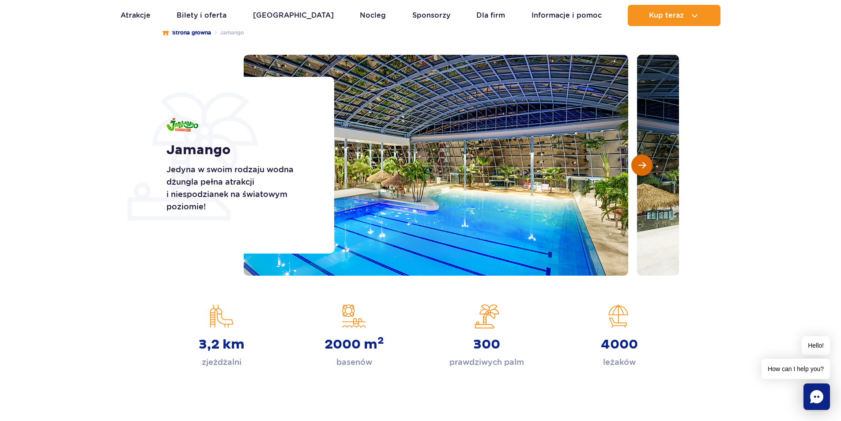
click at [648, 164] on button "Następny slajd" at bounding box center [641, 165] width 21 height 21
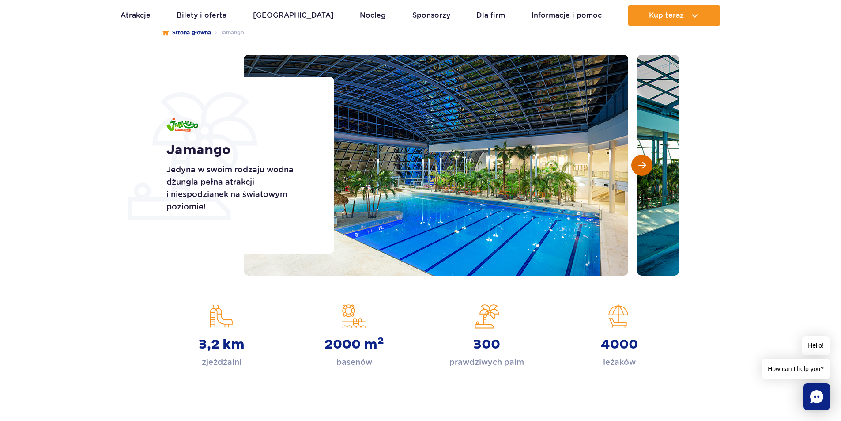
click at [648, 164] on button "Następny slajd" at bounding box center [641, 165] width 21 height 21
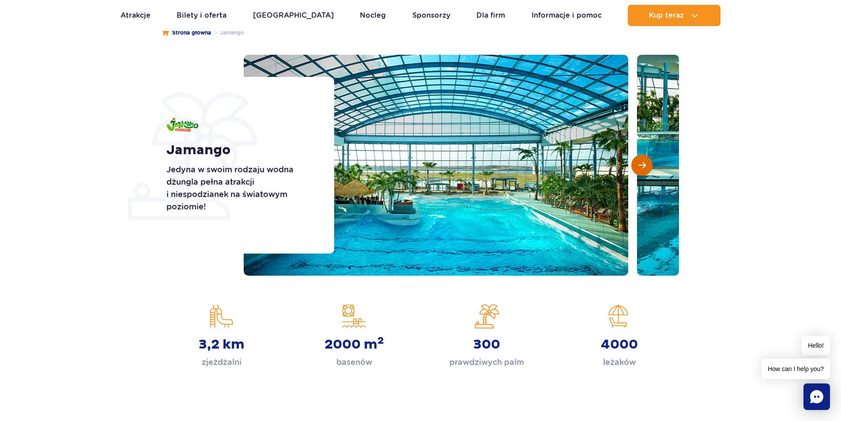
click at [648, 164] on button "Następny slajd" at bounding box center [641, 165] width 21 height 21
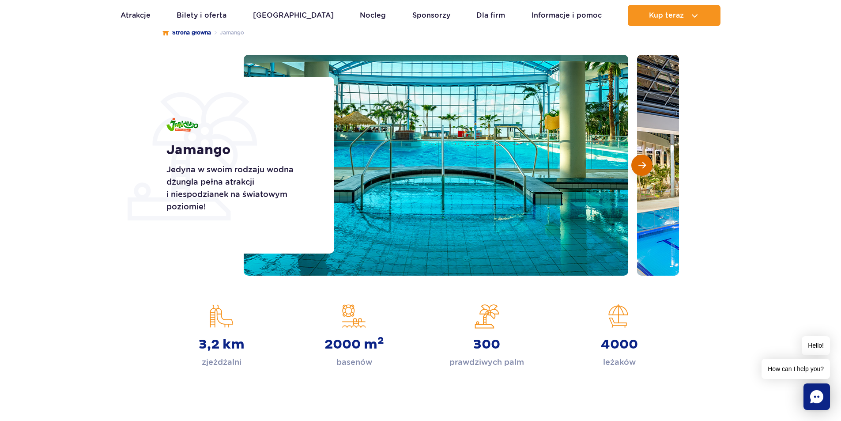
click at [648, 164] on button "Następny slajd" at bounding box center [641, 165] width 21 height 21
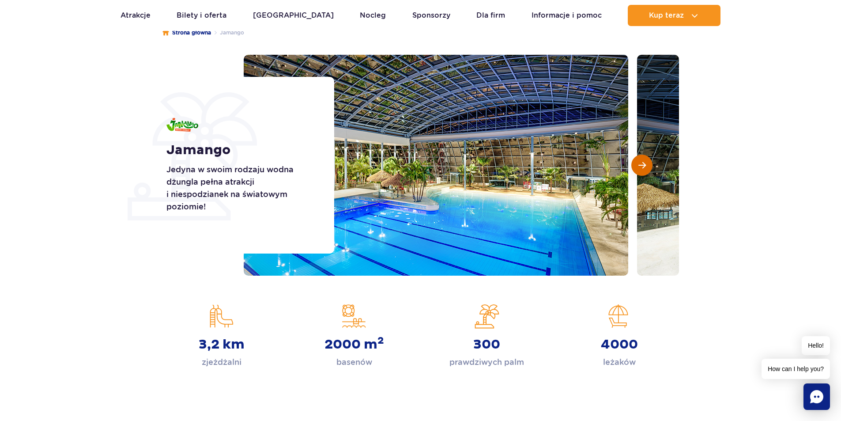
click at [648, 164] on button "Następny slajd" at bounding box center [641, 165] width 21 height 21
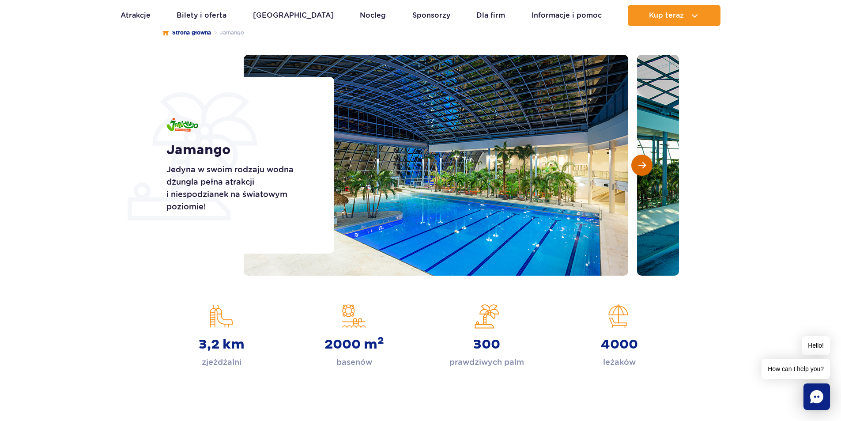
click at [647, 166] on button "Następny slajd" at bounding box center [641, 165] width 21 height 21
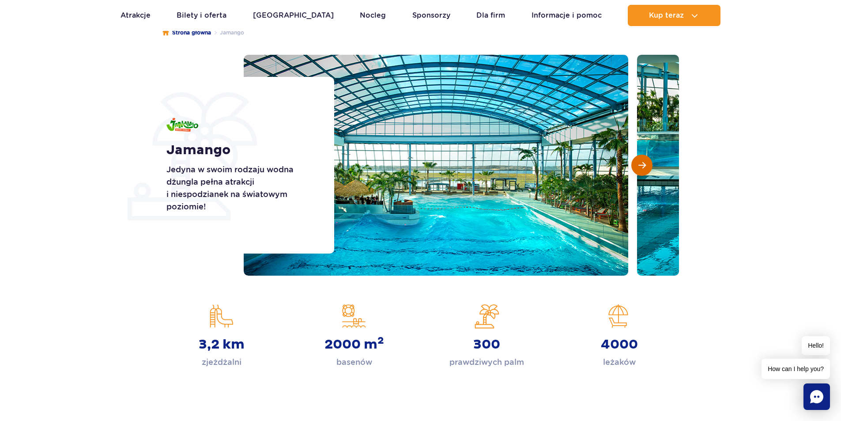
click at [647, 166] on button "Następny slajd" at bounding box center [641, 165] width 21 height 21
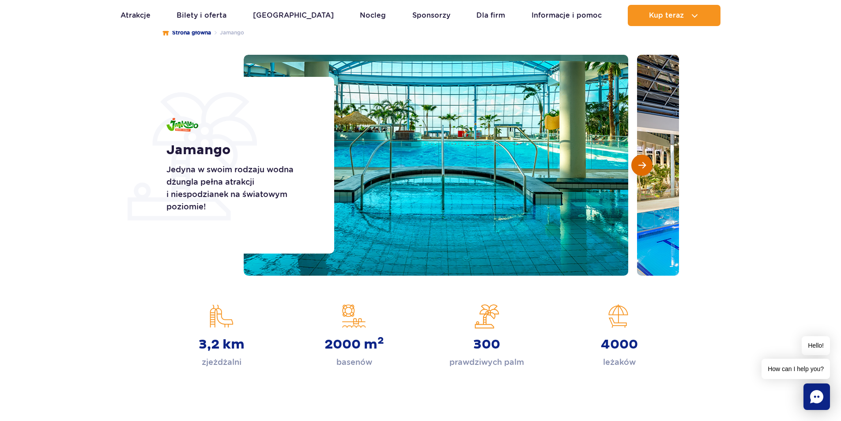
click at [647, 166] on button "Następny slajd" at bounding box center [641, 165] width 21 height 21
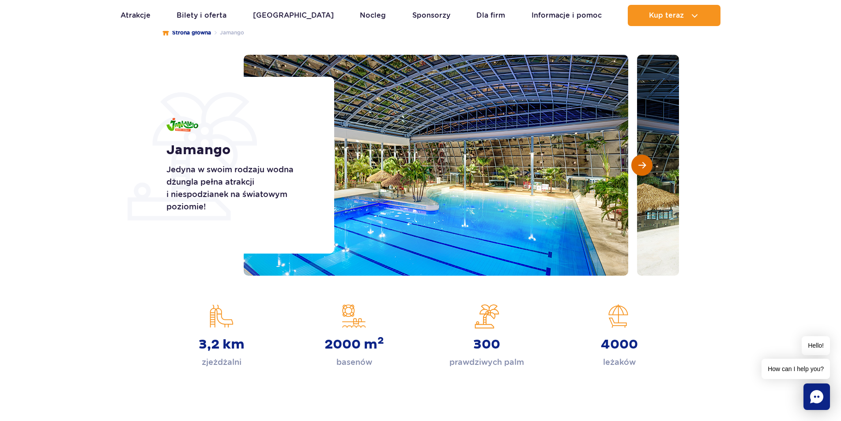
click at [647, 166] on button "Następny slajd" at bounding box center [641, 165] width 21 height 21
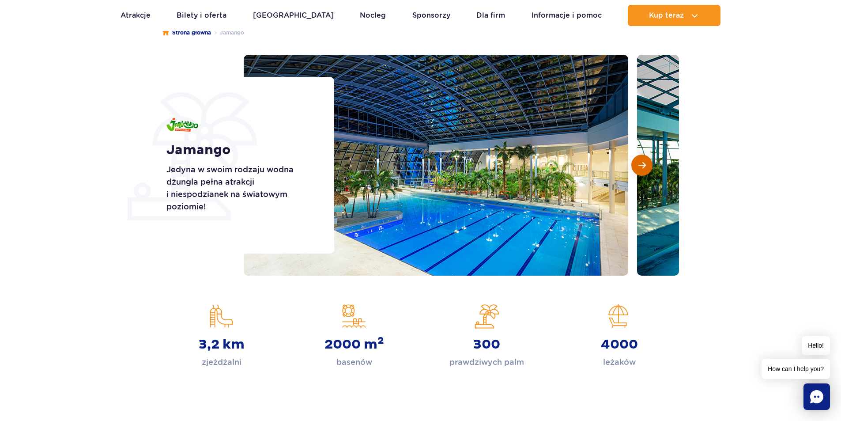
click at [647, 166] on button "Następny slajd" at bounding box center [641, 165] width 21 height 21
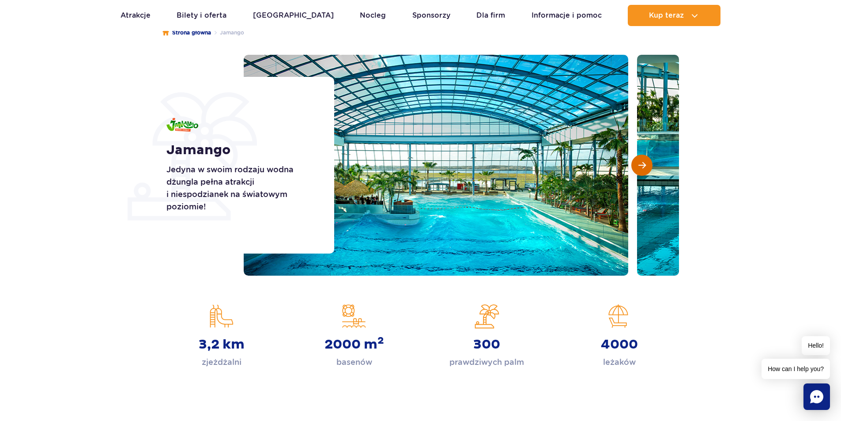
click at [647, 166] on button "Następny slajd" at bounding box center [641, 165] width 21 height 21
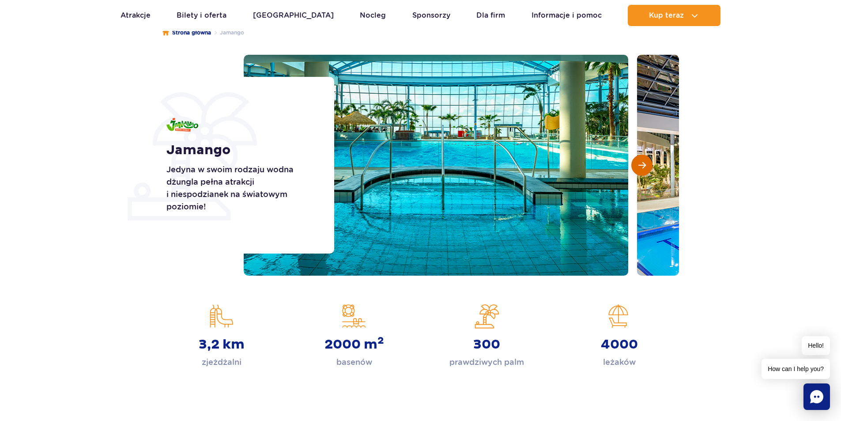
click at [647, 166] on button "Następny slajd" at bounding box center [641, 165] width 21 height 21
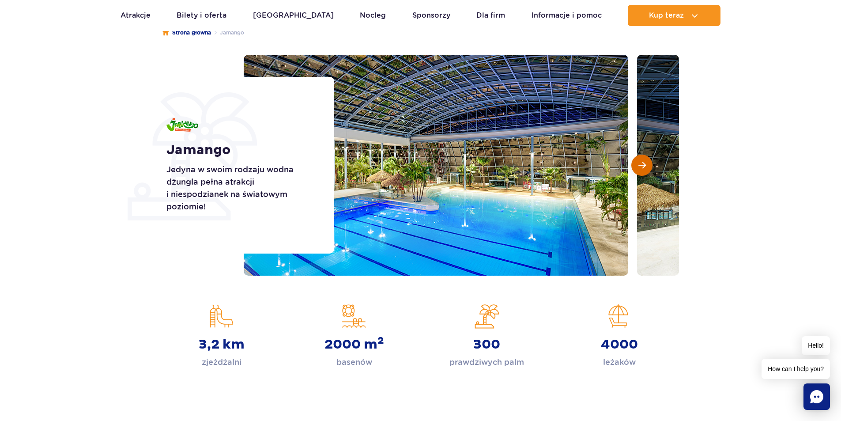
click at [647, 166] on button "Następny slajd" at bounding box center [641, 165] width 21 height 21
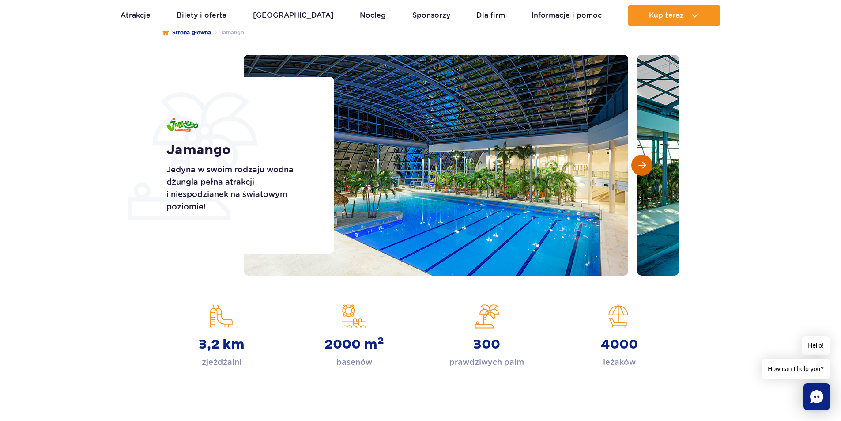
drag, startPoint x: 647, startPoint y: 166, endPoint x: 647, endPoint y: 170, distance: 4.9
click at [647, 170] on button "Następny slajd" at bounding box center [641, 165] width 21 height 21
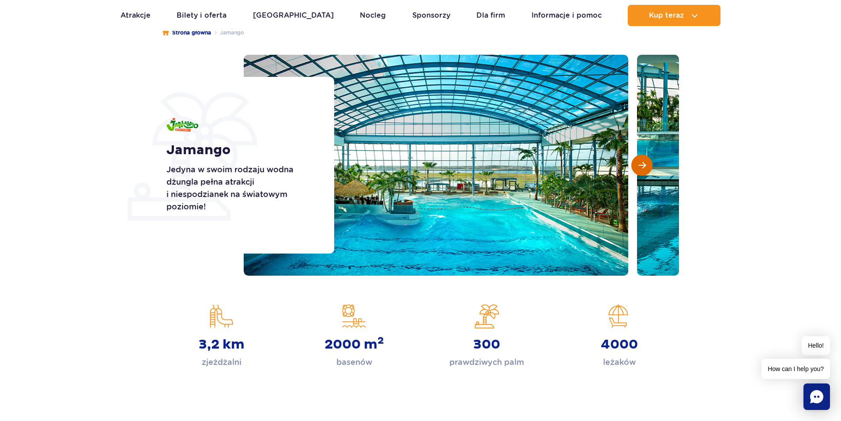
click at [647, 170] on button "Następny slajd" at bounding box center [641, 165] width 21 height 21
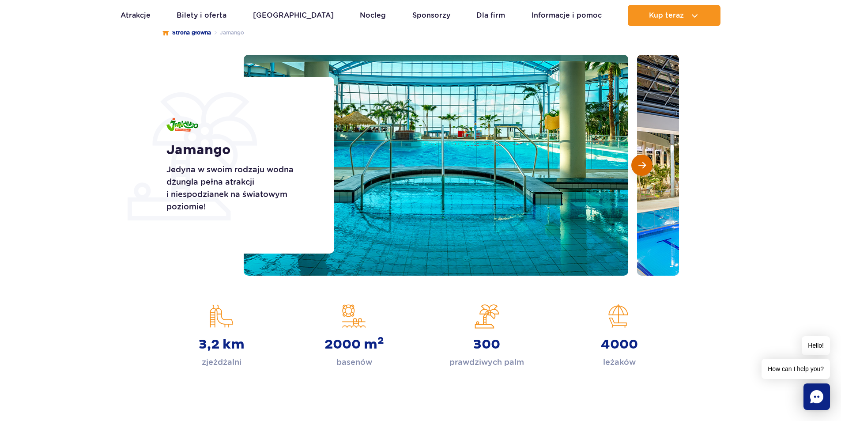
click at [647, 170] on button "Następny slajd" at bounding box center [641, 165] width 21 height 21
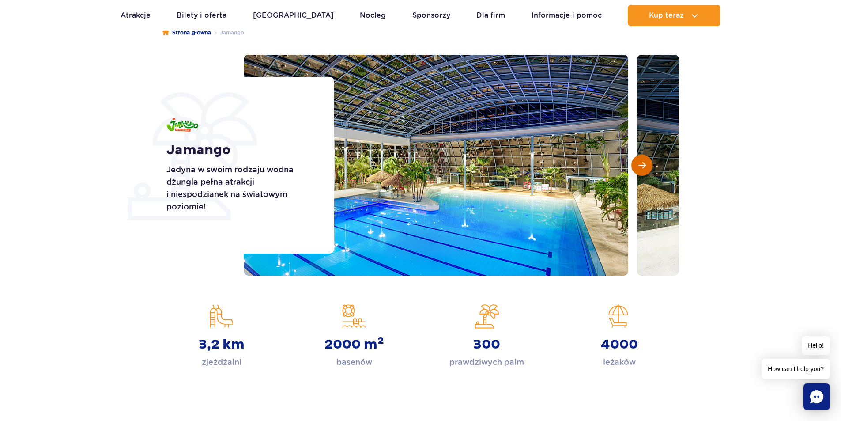
click at [647, 170] on button "Następny slajd" at bounding box center [641, 165] width 21 height 21
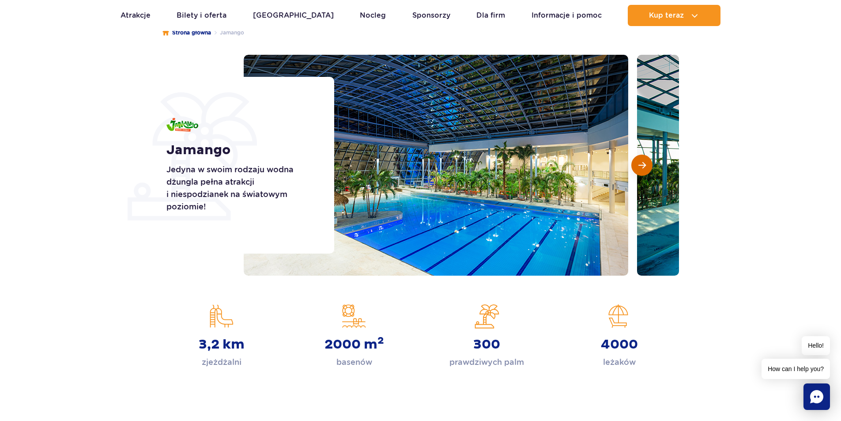
click at [647, 170] on button "Następny slajd" at bounding box center [641, 165] width 21 height 21
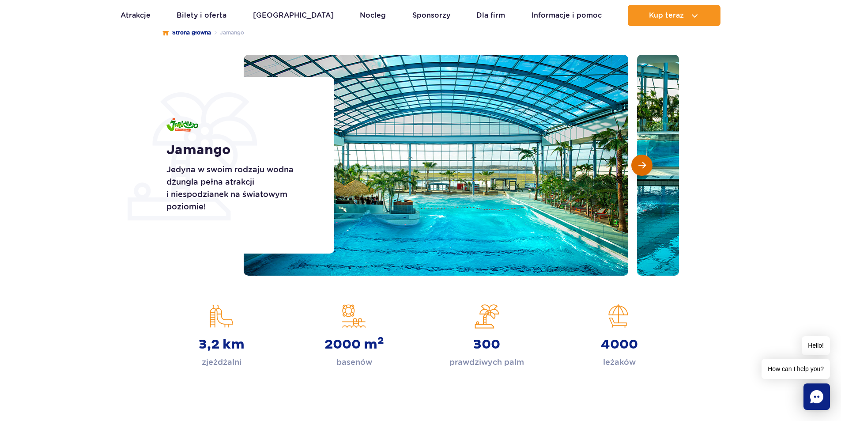
click at [647, 170] on button "Następny slajd" at bounding box center [641, 165] width 21 height 21
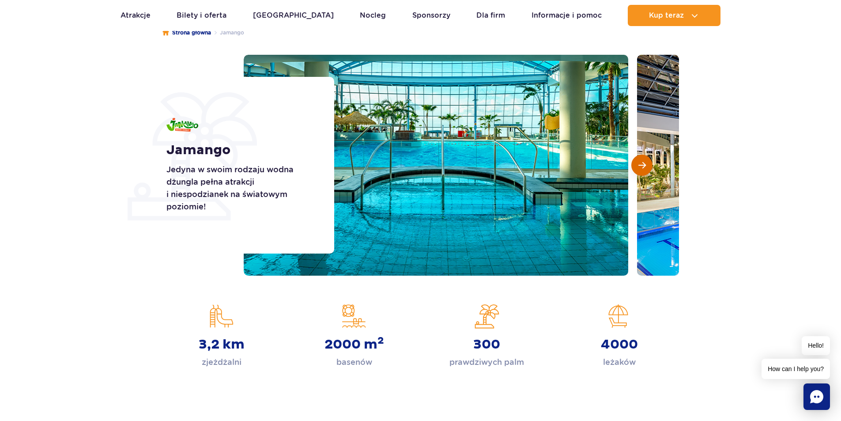
click at [647, 170] on button "Następny slajd" at bounding box center [641, 165] width 21 height 21
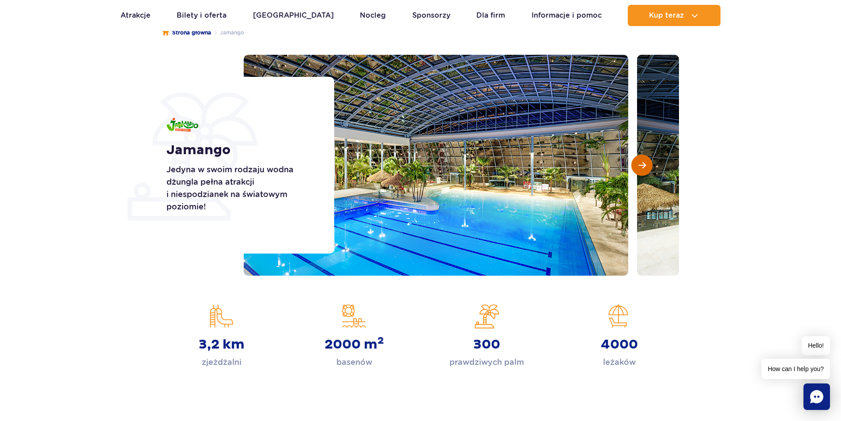
click at [641, 167] on span "Następny slajd" at bounding box center [642, 165] width 8 height 8
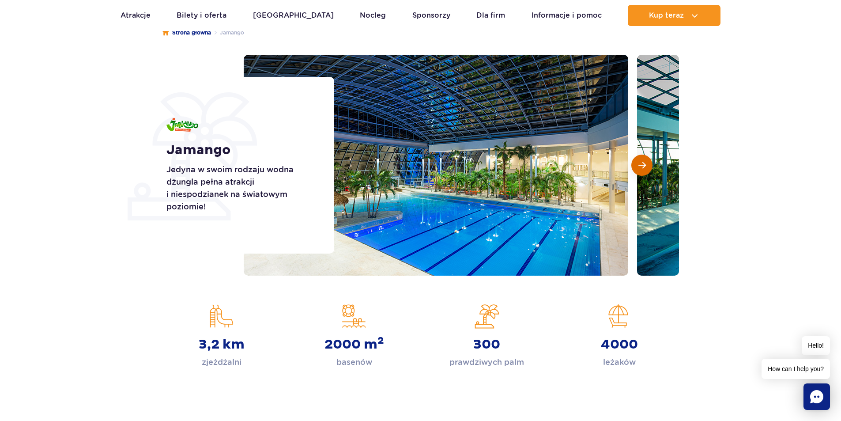
click at [641, 167] on span "Następny slajd" at bounding box center [642, 165] width 8 height 8
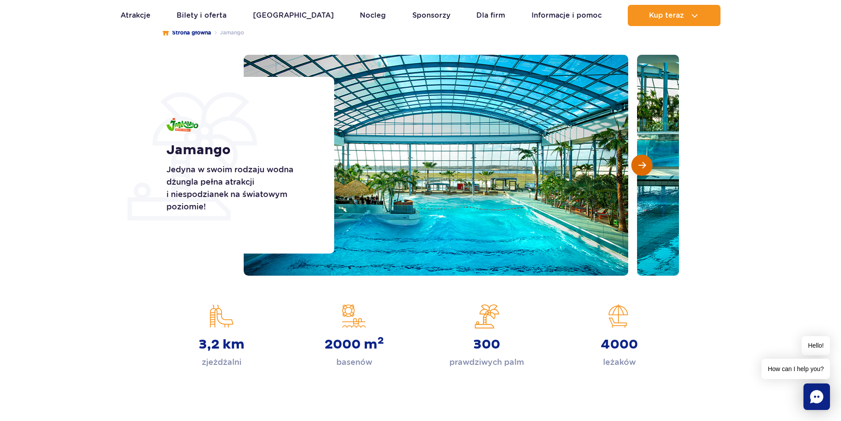
click at [641, 167] on span "Następny slajd" at bounding box center [642, 165] width 8 height 8
